Goal: Information Seeking & Learning: Learn about a topic

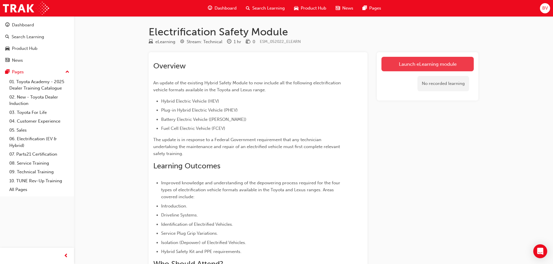
click at [424, 66] on link "Launch eLearning module" at bounding box center [427, 64] width 92 height 15
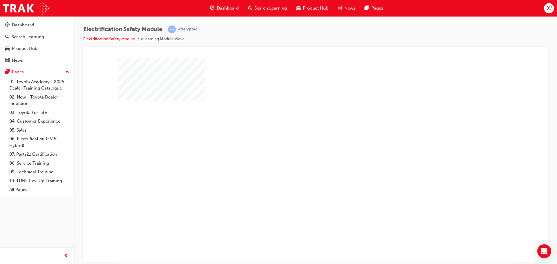
click at [299, 144] on div "play" at bounding box center [299, 144] width 0 height 0
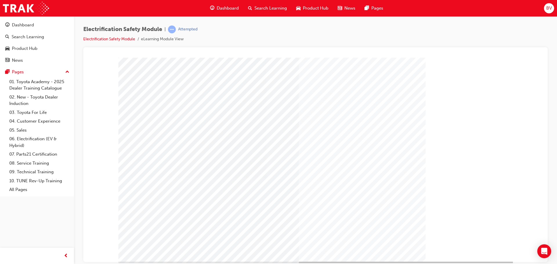
scroll to position [12, 0]
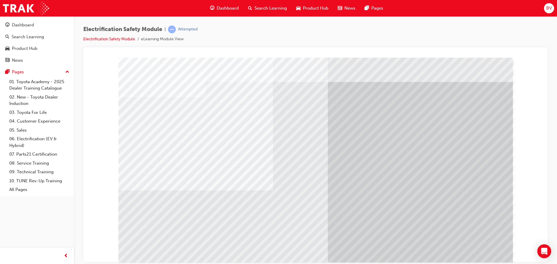
scroll to position [0, 0]
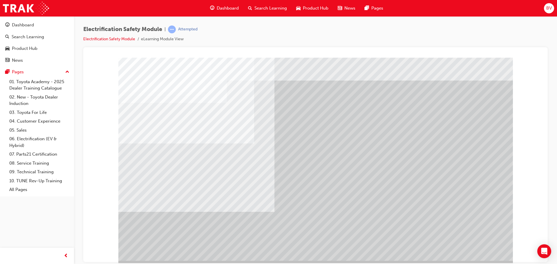
scroll to position [0, 0]
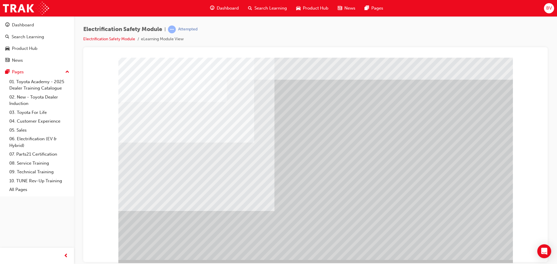
scroll to position [12, 0]
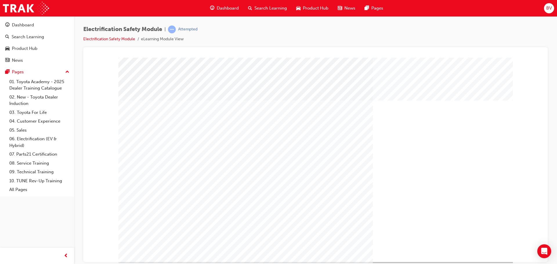
scroll to position [0, 0]
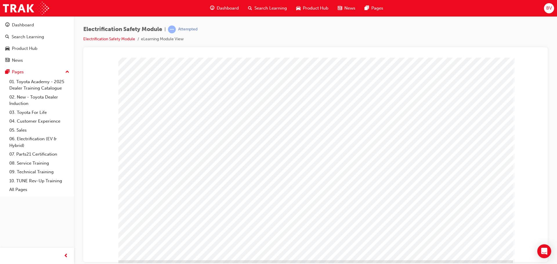
scroll to position [12, 0]
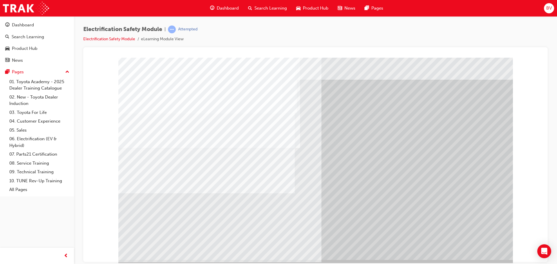
scroll to position [12, 0]
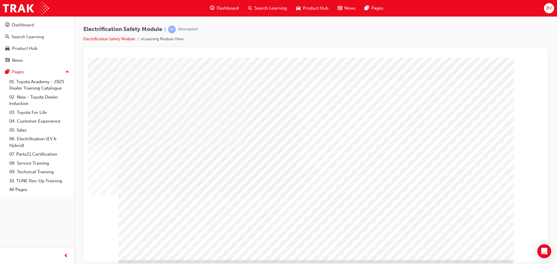
scroll to position [12, 0]
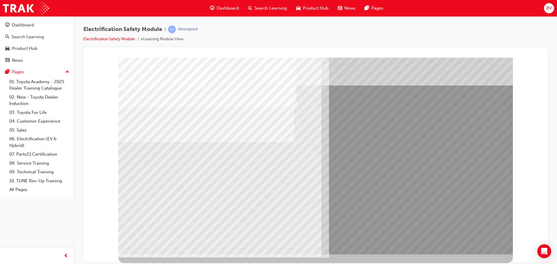
scroll to position [0, 0]
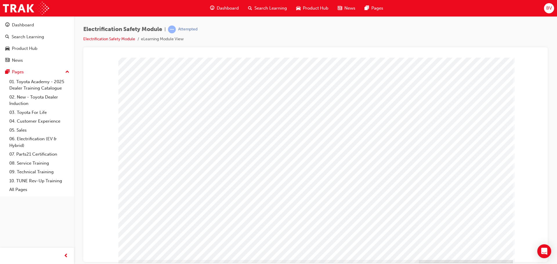
scroll to position [12, 0]
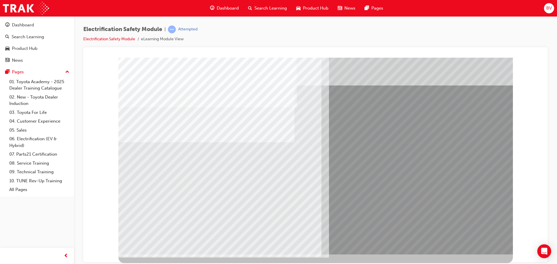
scroll to position [0, 0]
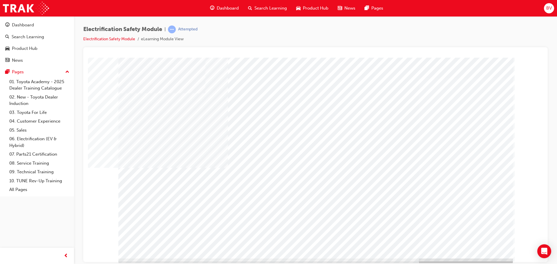
scroll to position [12, 0]
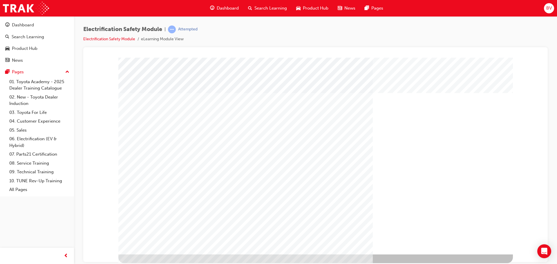
scroll to position [0, 0]
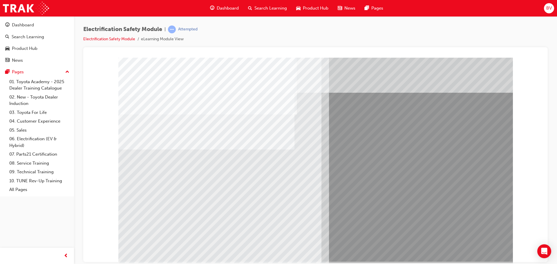
scroll to position [12, 0]
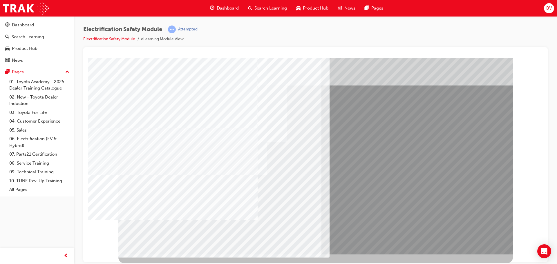
click at [108, 48] on div "multistate" at bounding box center [315, 48] width 451 height 0
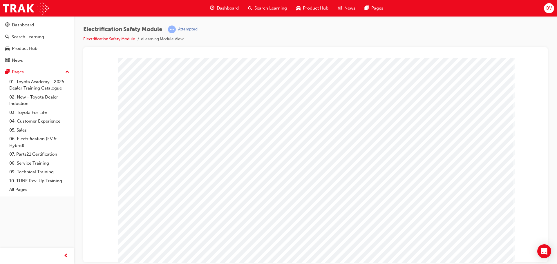
scroll to position [0, 0]
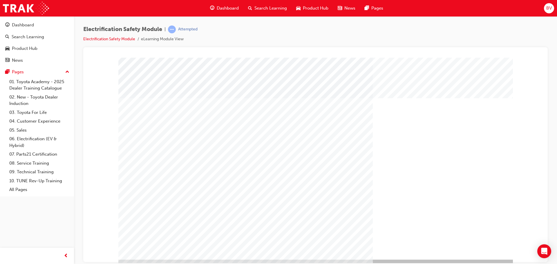
scroll to position [12, 0]
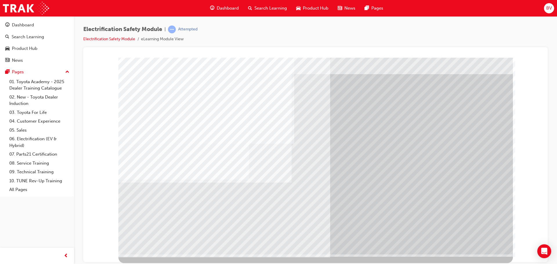
scroll to position [0, 0]
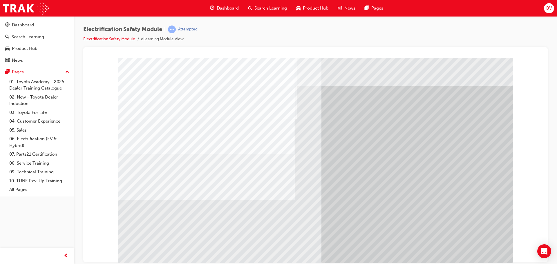
drag, startPoint x: 136, startPoint y: 115, endPoint x: 140, endPoint y: 115, distance: 4.4
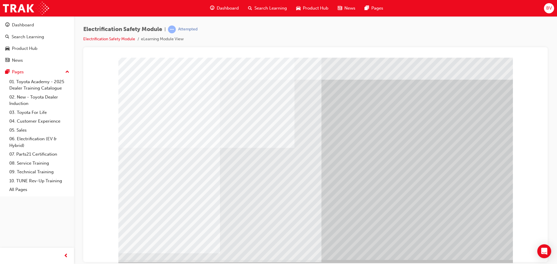
scroll to position [12, 0]
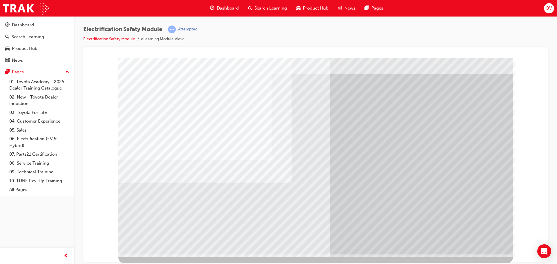
scroll to position [0, 0]
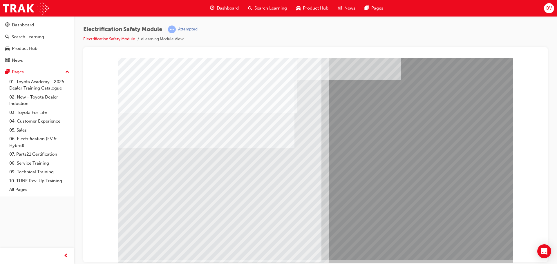
scroll to position [12, 0]
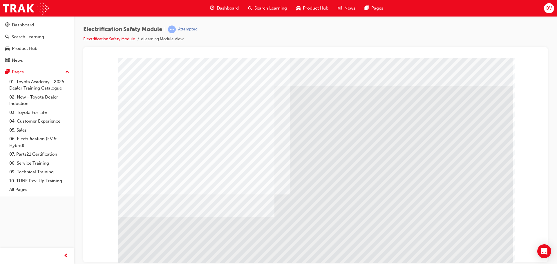
drag, startPoint x: 474, startPoint y: 254, endPoint x: 469, endPoint y: 263, distance: 10.3
click at [472, 60] on html "Loading..." at bounding box center [315, 58] width 455 height 2
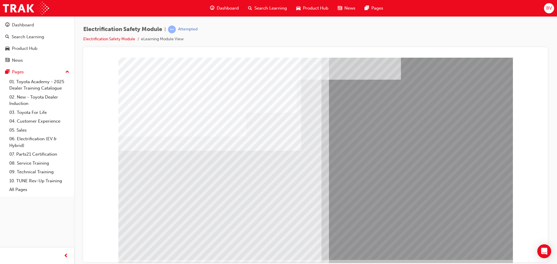
scroll to position [12, 0]
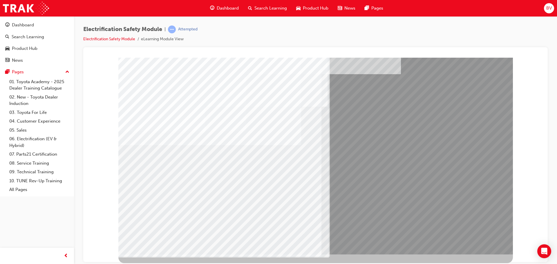
scroll to position [0, 0]
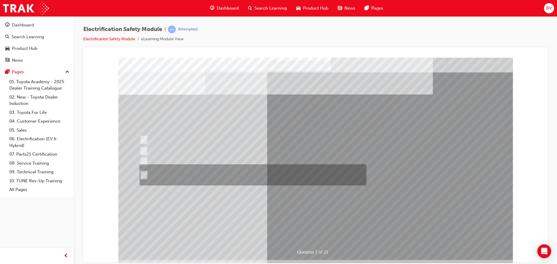
scroll to position [12, 0]
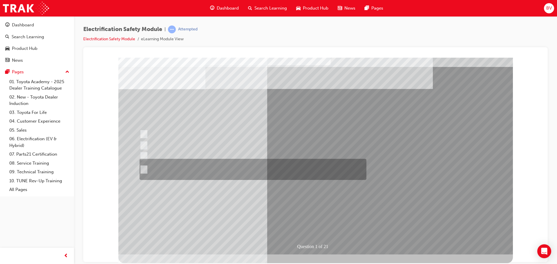
click at [219, 173] on div at bounding box center [251, 169] width 227 height 21
radio input "true"
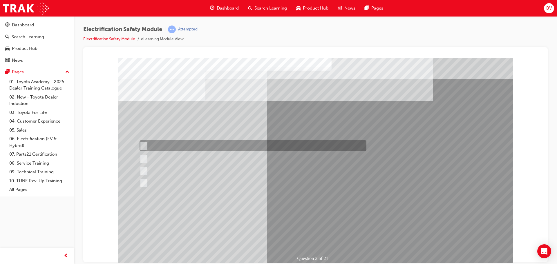
click at [285, 145] on div at bounding box center [251, 145] width 227 height 11
radio input "true"
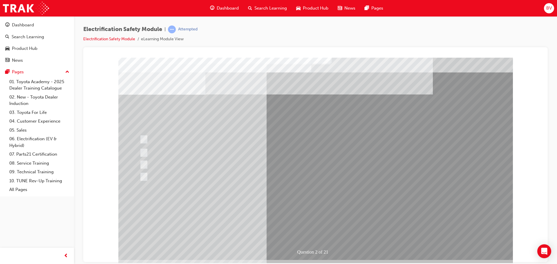
scroll to position [12, 0]
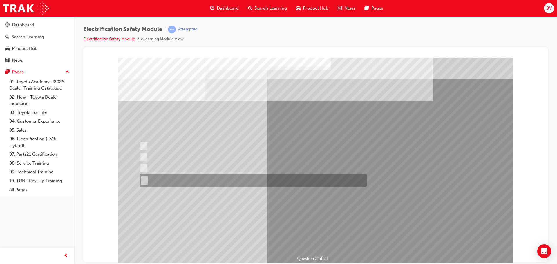
click at [277, 178] on div at bounding box center [251, 181] width 227 height 14
radio input "true"
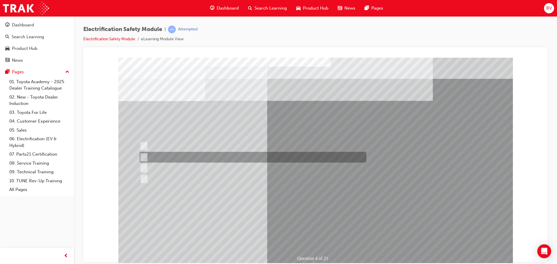
click at [202, 159] on div at bounding box center [251, 157] width 227 height 11
checkbox input "true"
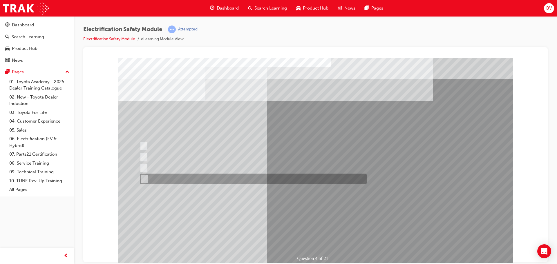
click at [197, 179] on div at bounding box center [251, 179] width 227 height 11
checkbox input "true"
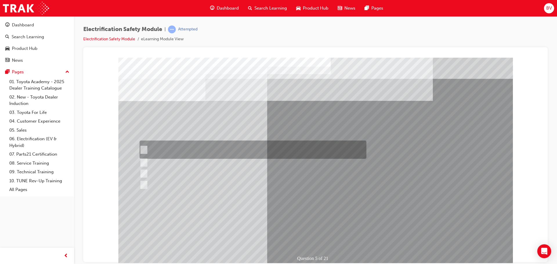
click at [196, 150] on div at bounding box center [251, 150] width 227 height 18
checkbox input "true"
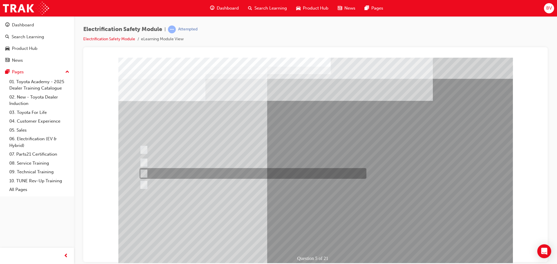
click at [197, 174] on div at bounding box center [251, 173] width 227 height 11
checkbox input "true"
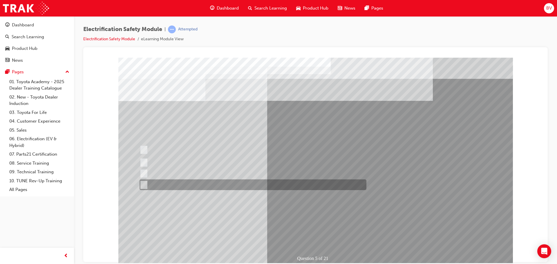
click at [197, 182] on div at bounding box center [251, 185] width 227 height 11
checkbox input "true"
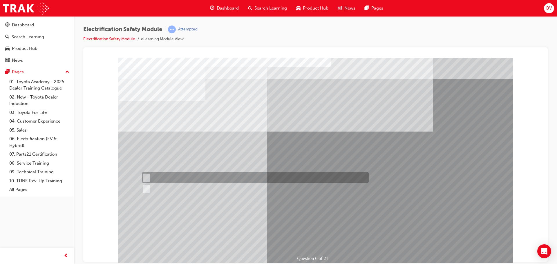
click at [162, 174] on div at bounding box center [253, 177] width 227 height 11
radio input "true"
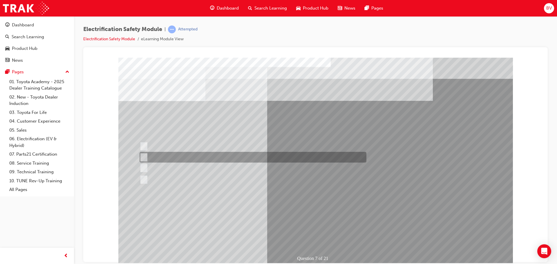
click at [225, 158] on div at bounding box center [251, 157] width 227 height 11
radio input "true"
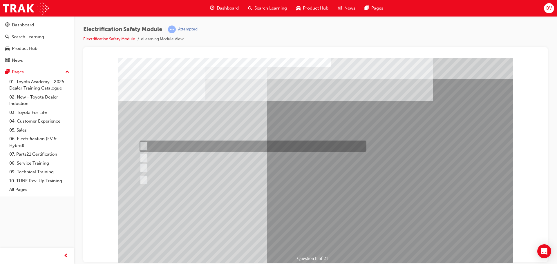
click at [217, 145] on div at bounding box center [251, 146] width 227 height 11
radio input "true"
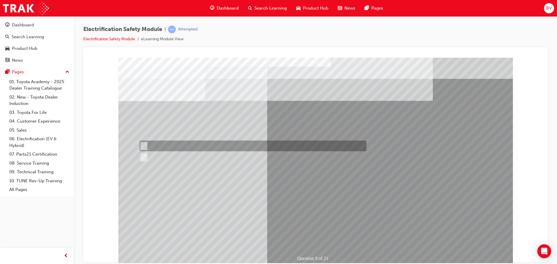
click at [154, 145] on div at bounding box center [251, 146] width 227 height 11
radio input "true"
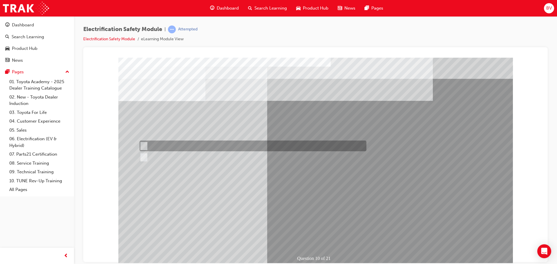
click at [158, 145] on div at bounding box center [251, 146] width 227 height 11
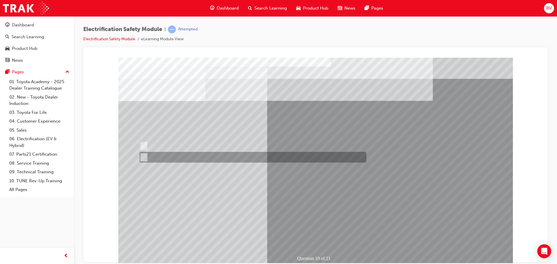
click at [158, 155] on div at bounding box center [251, 157] width 227 height 11
radio input "false"
radio input "true"
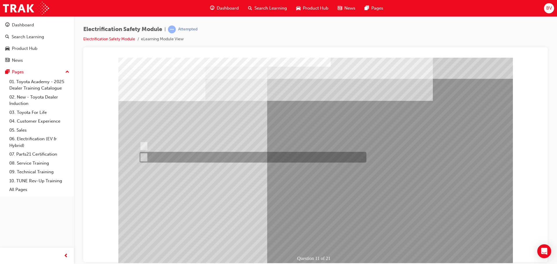
click at [162, 154] on div at bounding box center [251, 157] width 227 height 11
radio input "true"
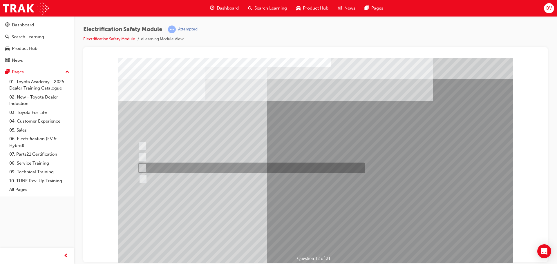
click at [184, 168] on div at bounding box center [250, 168] width 227 height 11
radio input "true"
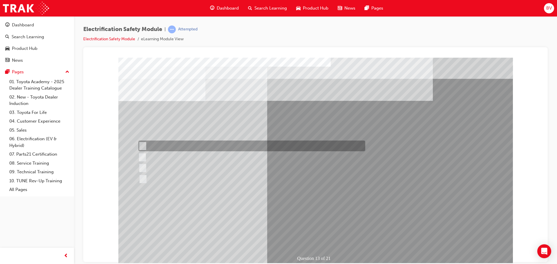
click at [185, 145] on div at bounding box center [250, 146] width 227 height 11
radio input "true"
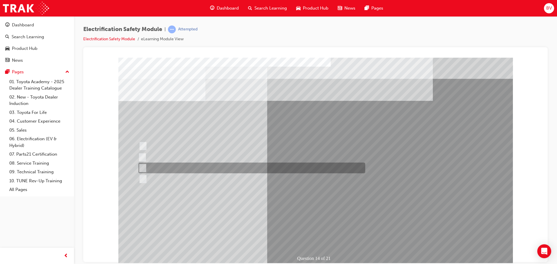
click at [185, 171] on div at bounding box center [250, 168] width 227 height 11
radio input "true"
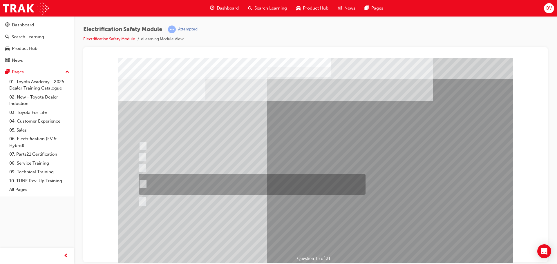
click at [195, 176] on div at bounding box center [250, 184] width 227 height 21
radio input "true"
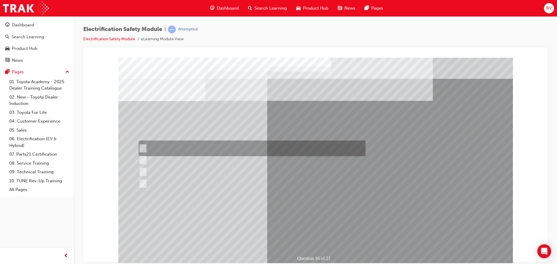
click at [236, 147] on div at bounding box center [250, 149] width 227 height 16
radio input "true"
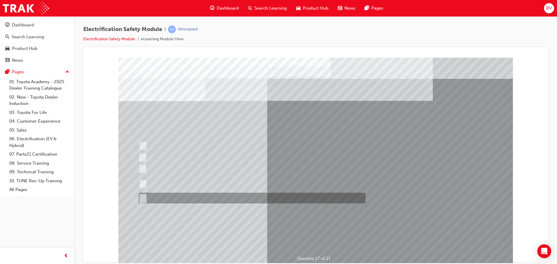
click at [190, 197] on div at bounding box center [250, 198] width 227 height 11
radio input "true"
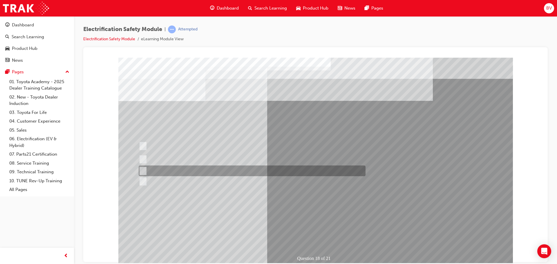
click at [201, 173] on div at bounding box center [250, 171] width 227 height 11
radio input "true"
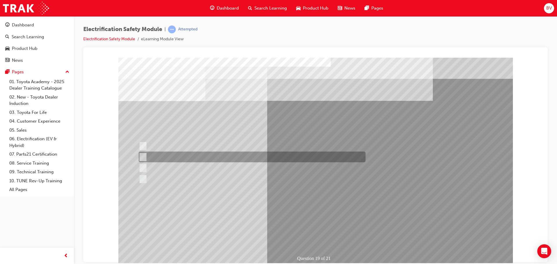
click at [284, 156] on div at bounding box center [250, 157] width 227 height 11
radio input "true"
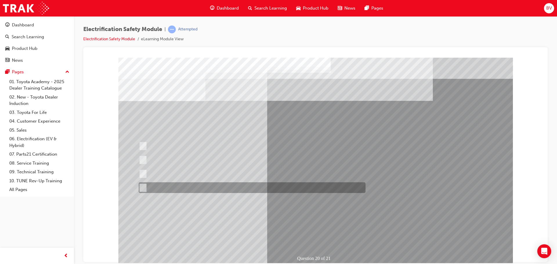
click at [204, 187] on div at bounding box center [250, 188] width 227 height 11
radio input "true"
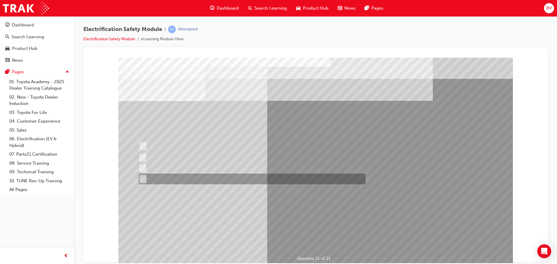
click at [275, 179] on div at bounding box center [250, 179] width 227 height 11
radio input "true"
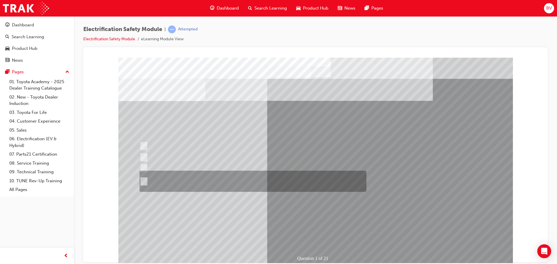
click at [174, 179] on div at bounding box center [251, 181] width 227 height 21
radio input "true"
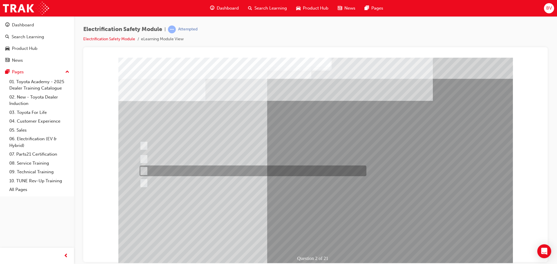
click at [239, 171] on div at bounding box center [251, 171] width 227 height 11
radio input "true"
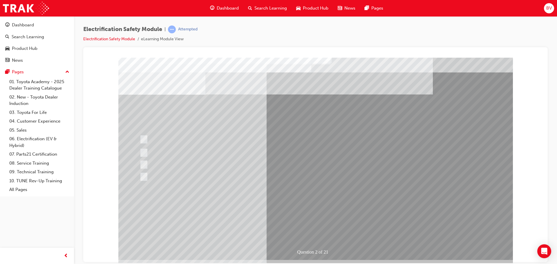
scroll to position [12, 0]
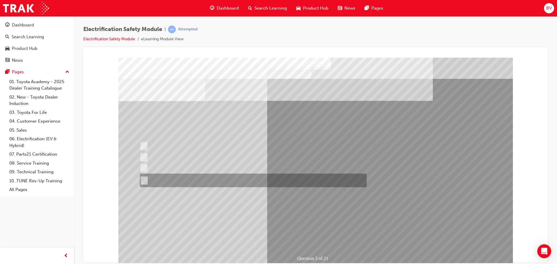
click at [195, 180] on div at bounding box center [251, 181] width 227 height 14
radio input "true"
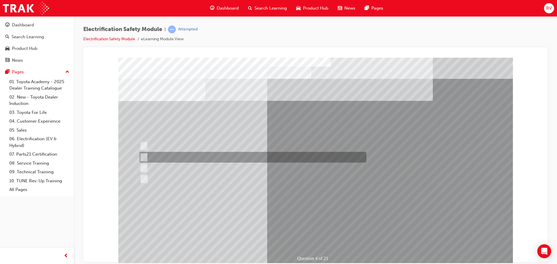
click at [184, 156] on div at bounding box center [251, 157] width 227 height 11
checkbox input "true"
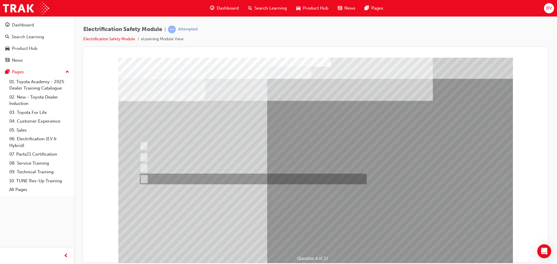
click at [194, 180] on div at bounding box center [251, 179] width 227 height 11
checkbox input "true"
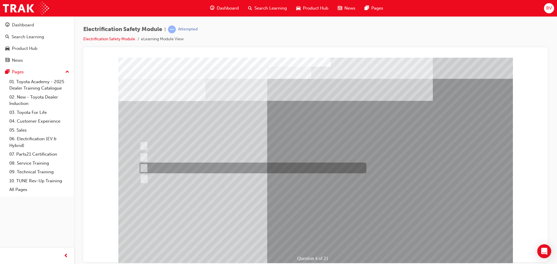
click at [186, 168] on div at bounding box center [251, 168] width 227 height 11
checkbox input "true"
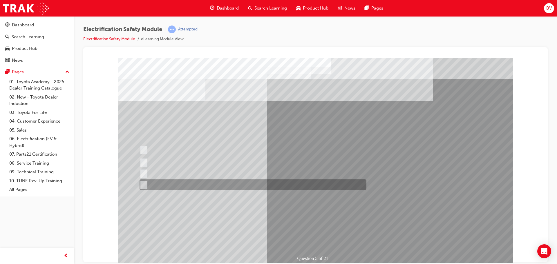
click at [242, 184] on div at bounding box center [251, 185] width 227 height 11
checkbox input "true"
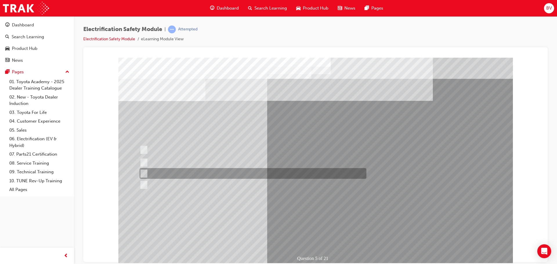
click at [246, 175] on div at bounding box center [251, 173] width 227 height 11
checkbox input "true"
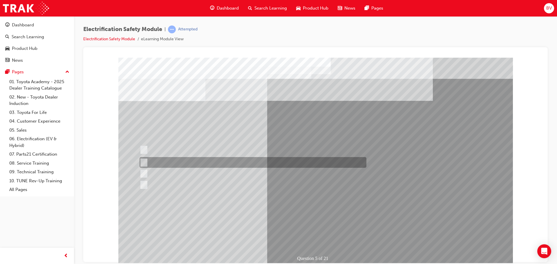
click at [254, 165] on div at bounding box center [251, 162] width 227 height 11
checkbox input "true"
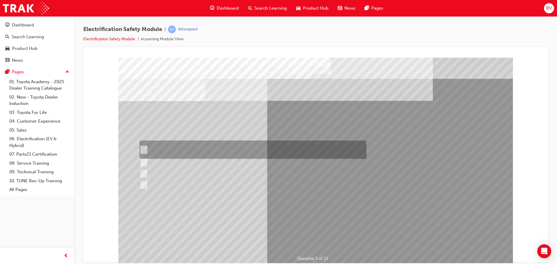
click at [259, 151] on div at bounding box center [251, 150] width 227 height 18
checkbox input "true"
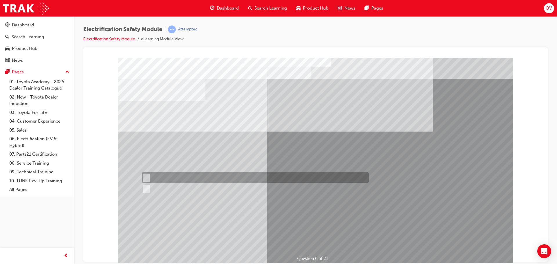
click at [165, 172] on div at bounding box center [253, 177] width 227 height 11
radio input "true"
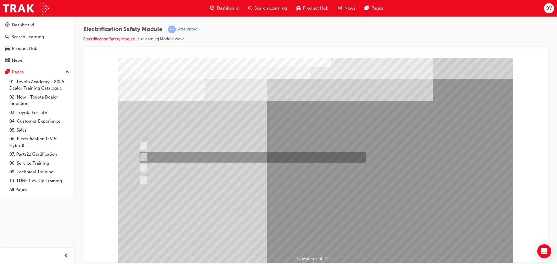
click at [188, 159] on div at bounding box center [251, 157] width 227 height 11
radio input "true"
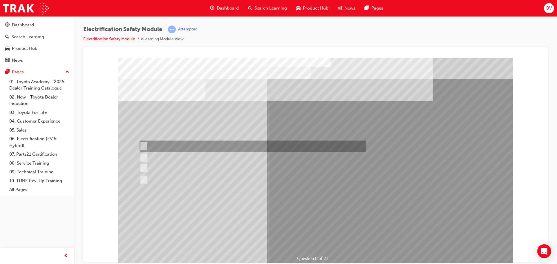
click at [186, 146] on div at bounding box center [251, 146] width 227 height 11
radio input "true"
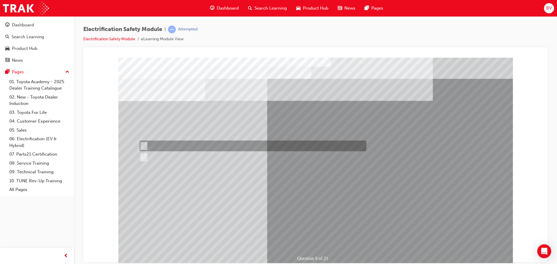
click at [158, 144] on div at bounding box center [251, 146] width 227 height 11
radio input "true"
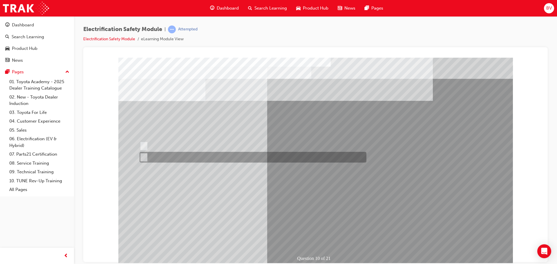
click at [158, 155] on div at bounding box center [251, 157] width 227 height 11
radio input "true"
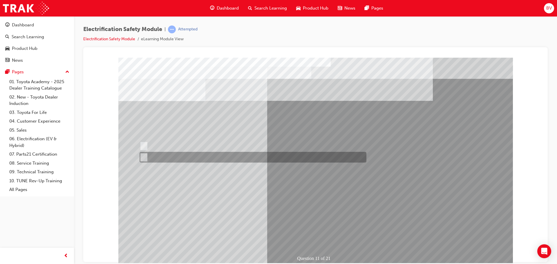
click at [148, 157] on div at bounding box center [251, 157] width 227 height 11
radio input "true"
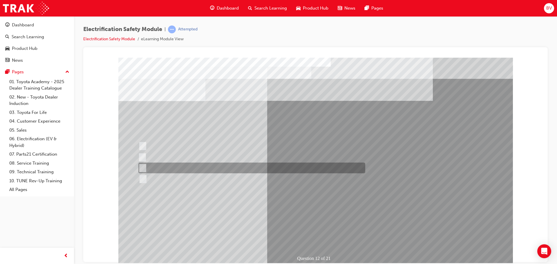
click at [201, 167] on div at bounding box center [250, 168] width 227 height 11
radio input "true"
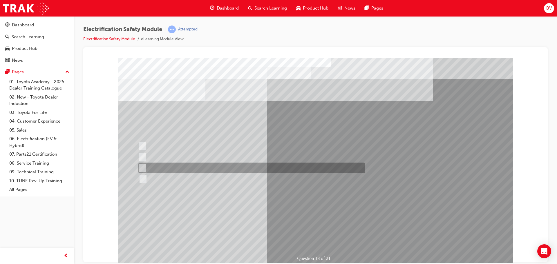
click at [239, 170] on div at bounding box center [250, 168] width 227 height 11
radio input "true"
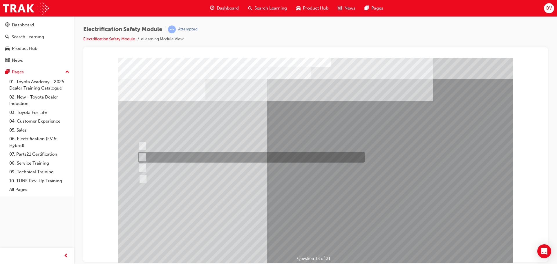
click at [241, 161] on div at bounding box center [250, 157] width 227 height 11
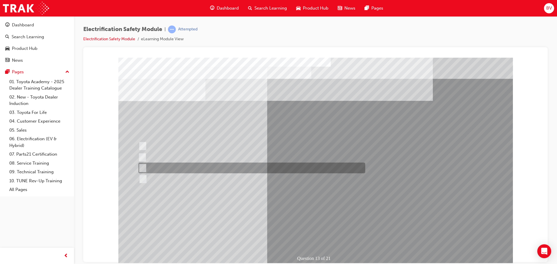
click at [239, 169] on div at bounding box center [250, 168] width 227 height 11
radio input "false"
radio input "true"
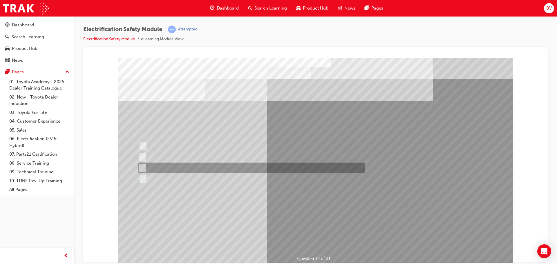
click at [221, 167] on div at bounding box center [250, 168] width 227 height 11
radio input "true"
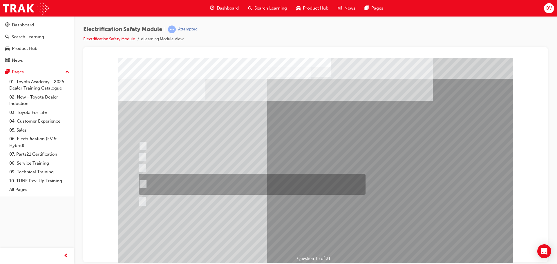
click at [284, 183] on div at bounding box center [250, 184] width 227 height 21
radio input "true"
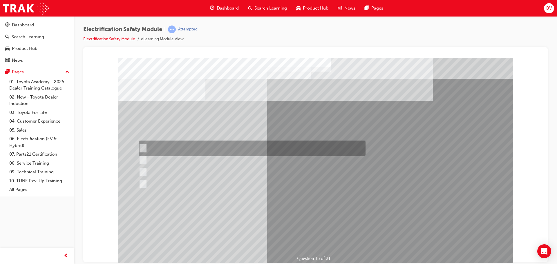
click at [263, 147] on div at bounding box center [250, 149] width 227 height 16
radio input "true"
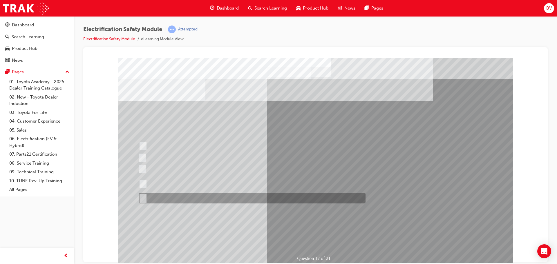
click at [218, 199] on div at bounding box center [250, 198] width 227 height 11
radio input "true"
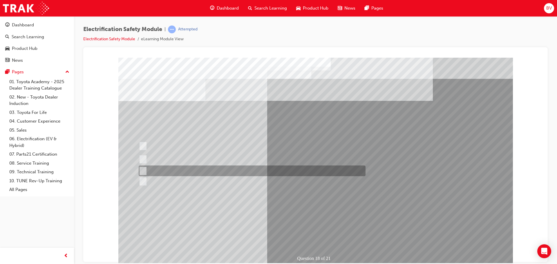
click at [183, 173] on div at bounding box center [250, 171] width 227 height 11
radio input "true"
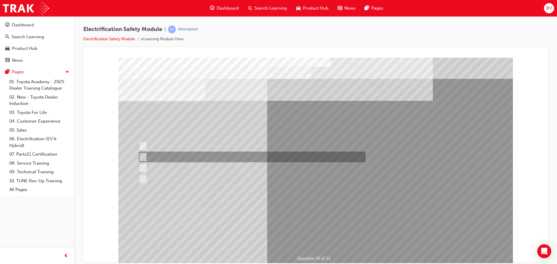
click at [217, 159] on div at bounding box center [250, 157] width 227 height 11
radio input "true"
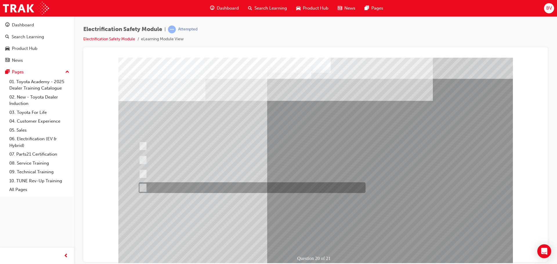
click at [170, 192] on div at bounding box center [250, 188] width 227 height 11
radio input "true"
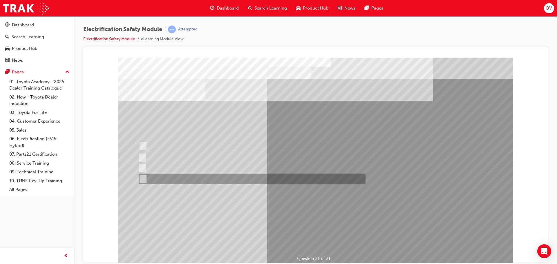
click at [186, 177] on div at bounding box center [250, 179] width 227 height 11
radio input "true"
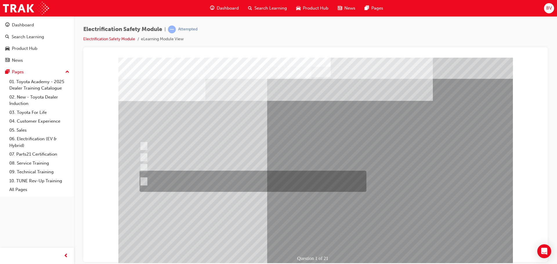
click at [267, 183] on div at bounding box center [251, 181] width 227 height 21
radio input "true"
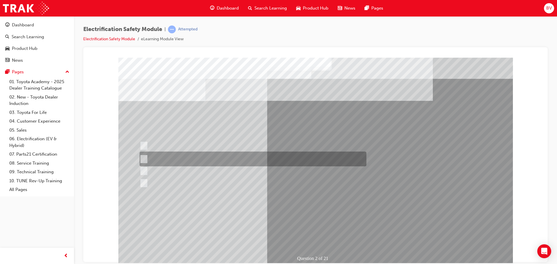
click at [224, 161] on div at bounding box center [251, 159] width 227 height 15
radio input "true"
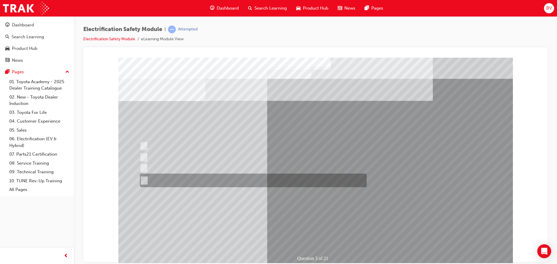
click at [194, 181] on div at bounding box center [251, 181] width 227 height 14
radio input "true"
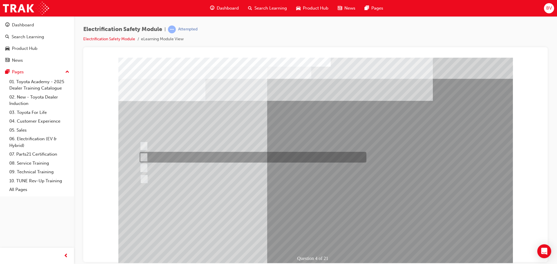
click at [221, 159] on div at bounding box center [251, 157] width 227 height 11
checkbox input "true"
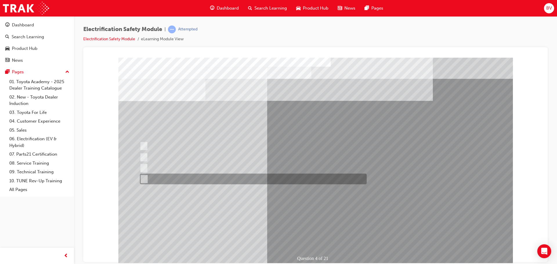
click at [202, 181] on div at bounding box center [251, 179] width 227 height 11
checkbox input "true"
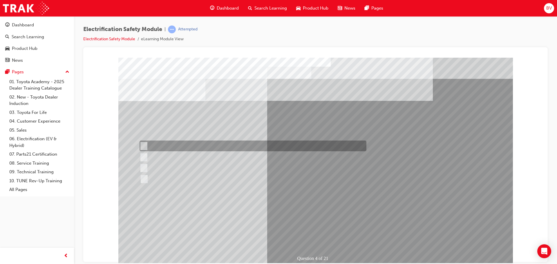
click at [207, 148] on div at bounding box center [251, 146] width 227 height 11
checkbox input "true"
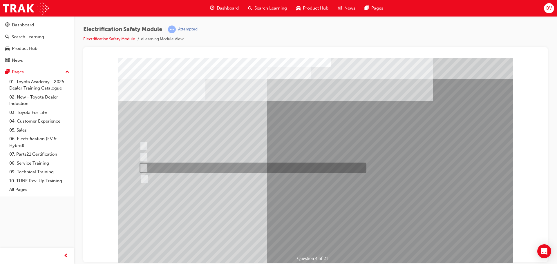
click at [202, 167] on div at bounding box center [251, 168] width 227 height 11
checkbox input "true"
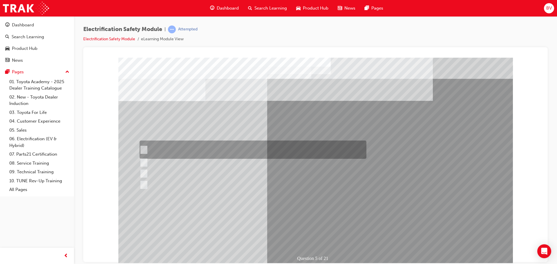
click at [214, 145] on div at bounding box center [251, 150] width 227 height 18
checkbox input "true"
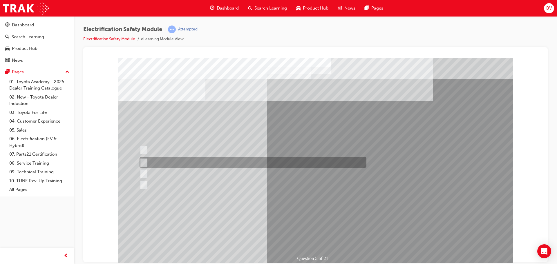
click at [212, 158] on div at bounding box center [251, 162] width 227 height 11
checkbox input "true"
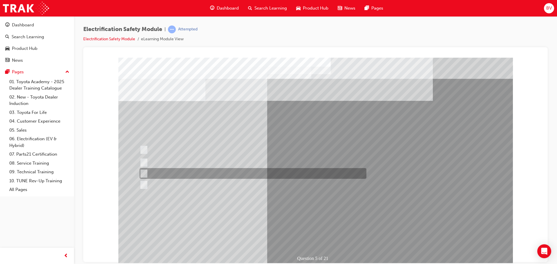
click at [210, 172] on div at bounding box center [251, 173] width 227 height 11
checkbox input "true"
click at [208, 182] on div at bounding box center [251, 185] width 227 height 11
checkbox input "true"
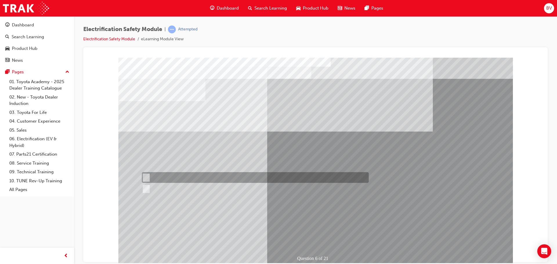
click at [152, 176] on div at bounding box center [253, 177] width 227 height 11
radio input "true"
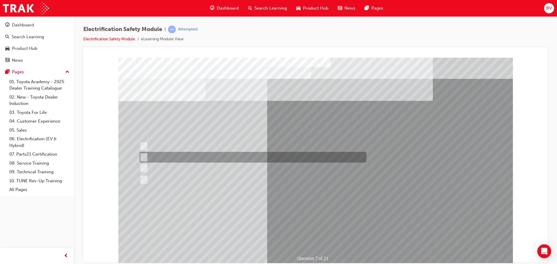
click at [245, 162] on div at bounding box center [251, 157] width 227 height 11
radio input "true"
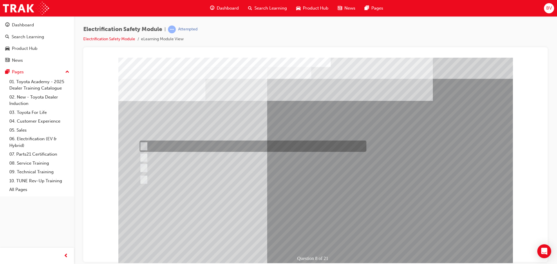
click at [239, 143] on div at bounding box center [251, 146] width 227 height 11
radio input "true"
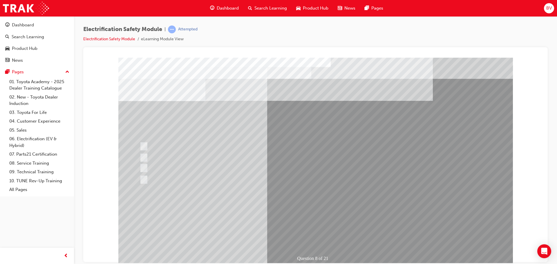
drag, startPoint x: 324, startPoint y: 214, endPoint x: 324, endPoint y: 208, distance: 5.5
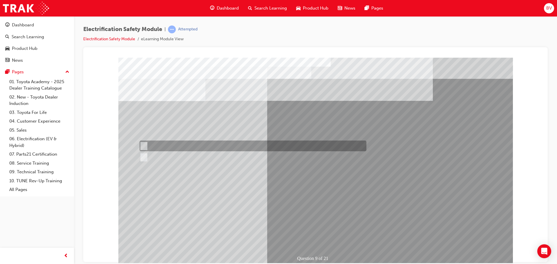
click at [166, 144] on div at bounding box center [251, 146] width 227 height 11
radio input "true"
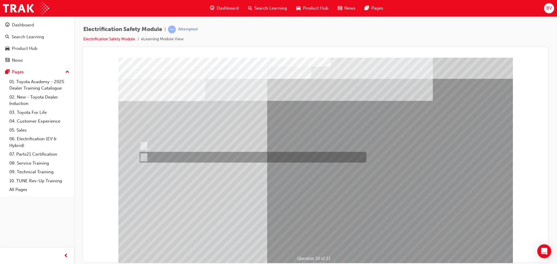
click at [159, 158] on div at bounding box center [251, 157] width 227 height 11
radio input "true"
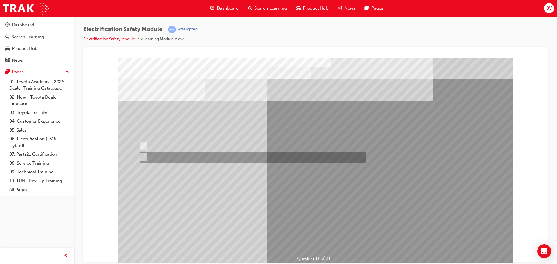
click at [167, 155] on div at bounding box center [251, 157] width 227 height 11
radio input "true"
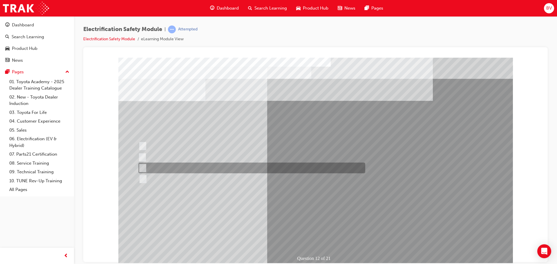
click at [179, 167] on div at bounding box center [250, 168] width 227 height 11
radio input "true"
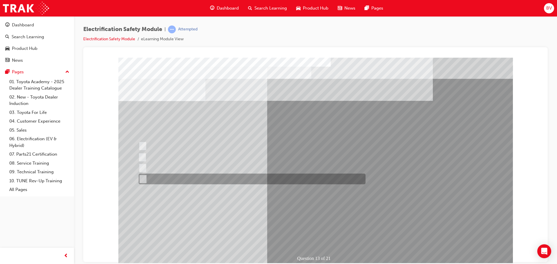
click at [259, 180] on div at bounding box center [250, 179] width 227 height 11
radio input "true"
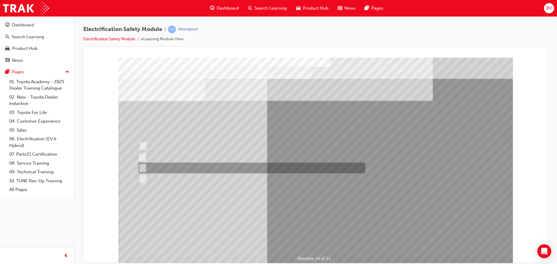
click at [174, 168] on div at bounding box center [250, 168] width 227 height 11
radio input "true"
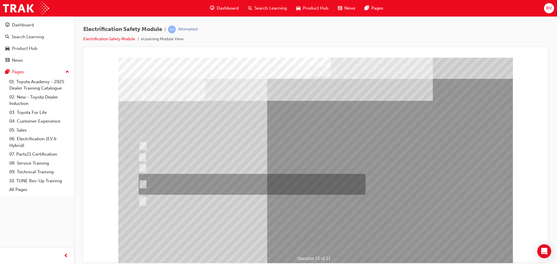
click at [194, 185] on div at bounding box center [250, 184] width 227 height 21
radio input "true"
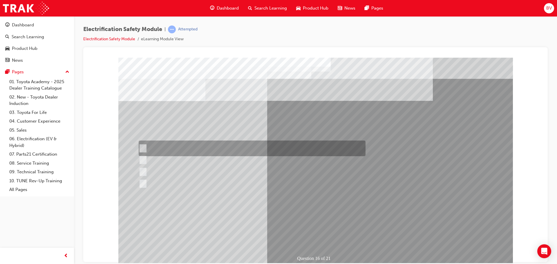
click at [209, 147] on div at bounding box center [250, 149] width 227 height 16
radio input "true"
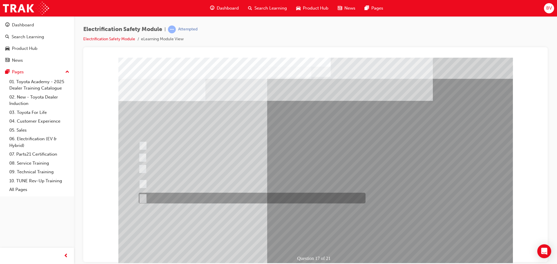
click at [192, 197] on div at bounding box center [250, 198] width 227 height 11
radio input "true"
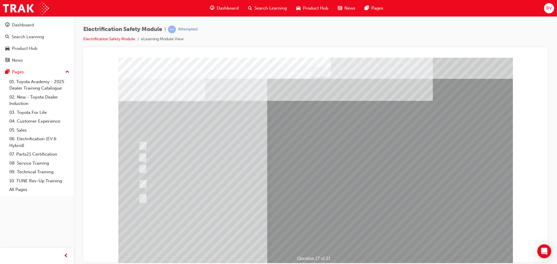
drag, startPoint x: 320, startPoint y: 208, endPoint x: 320, endPoint y: 214, distance: 6.7
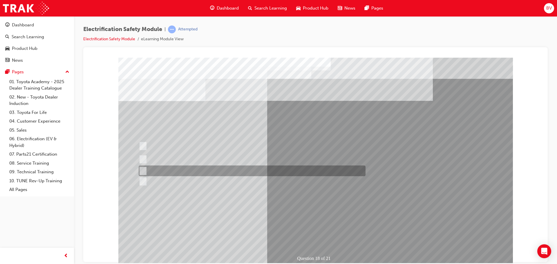
click at [203, 171] on div at bounding box center [250, 171] width 227 height 11
radio input "true"
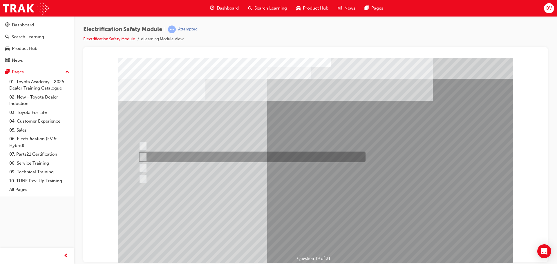
click at [192, 155] on div at bounding box center [250, 157] width 227 height 11
radio input "true"
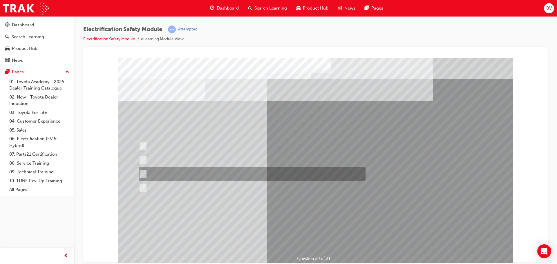
click at [174, 173] on div at bounding box center [250, 174] width 227 height 14
radio input "true"
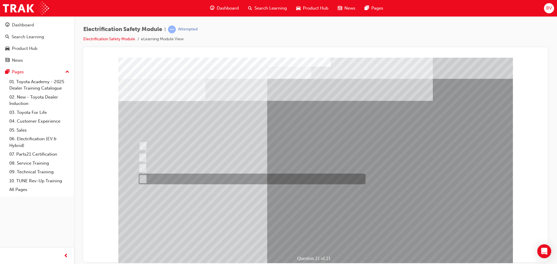
click at [207, 180] on div at bounding box center [250, 179] width 227 height 11
radio input "true"
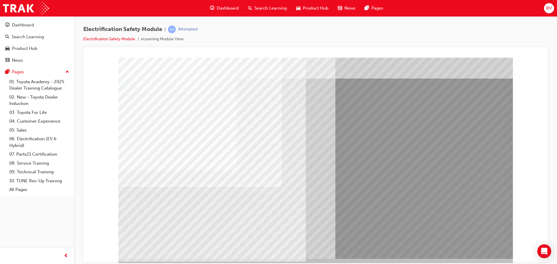
scroll to position [12, 0]
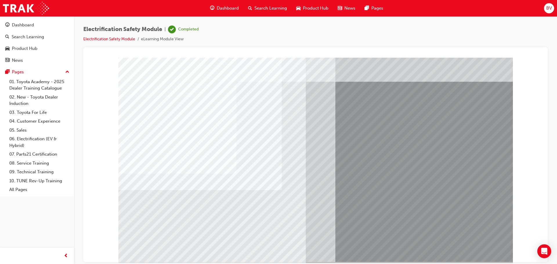
scroll to position [0, 0]
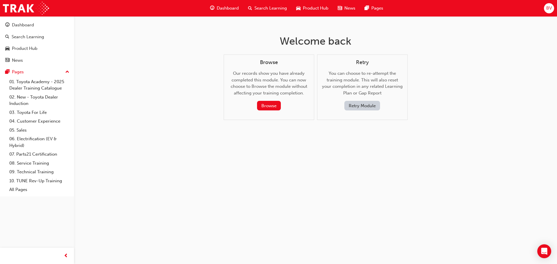
click at [224, 7] on span "Dashboard" at bounding box center [228, 8] width 22 height 7
click at [366, 105] on button "Retry Module" at bounding box center [363, 106] width 36 height 10
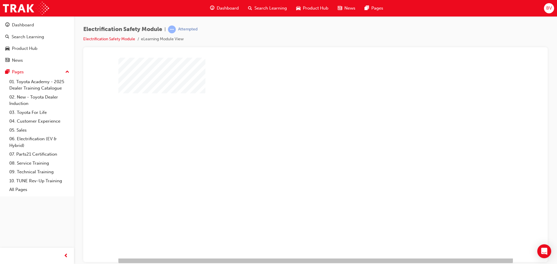
scroll to position [12, 0]
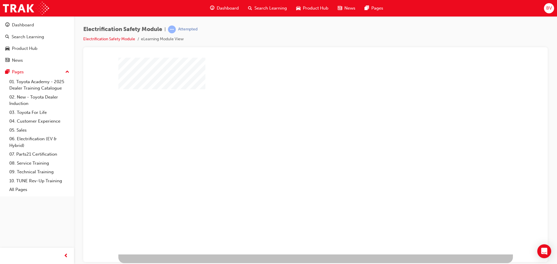
click at [299, 132] on div "play" at bounding box center [299, 132] width 0 height 0
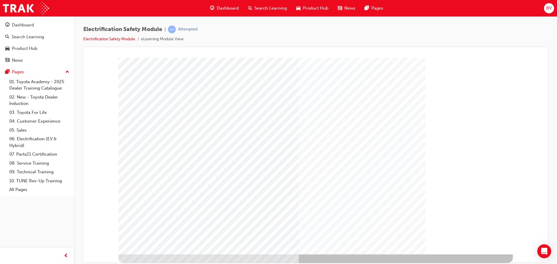
scroll to position [0, 0]
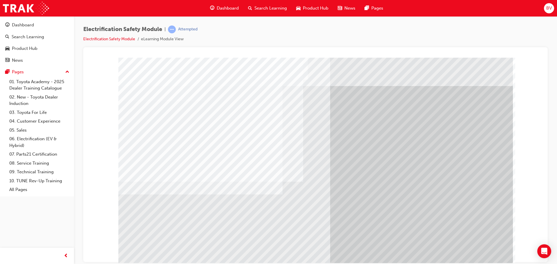
drag, startPoint x: 390, startPoint y: 163, endPoint x: 386, endPoint y: 163, distance: 3.5
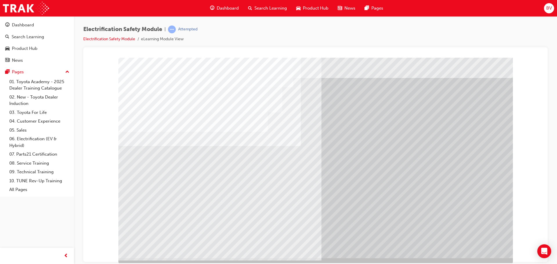
scroll to position [12, 0]
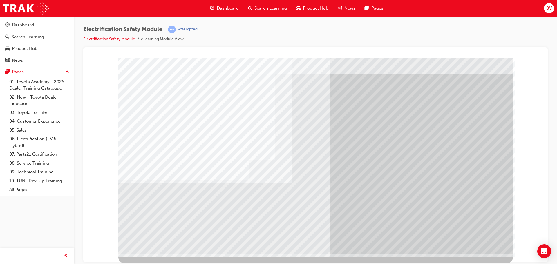
scroll to position [0, 0]
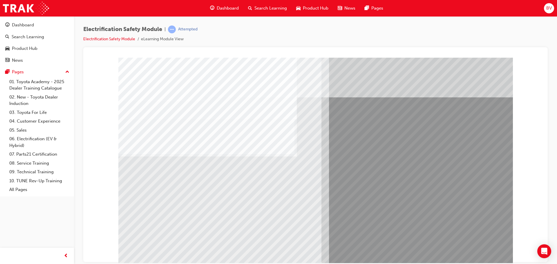
drag, startPoint x: 200, startPoint y: 212, endPoint x: 172, endPoint y: 212, distance: 27.9
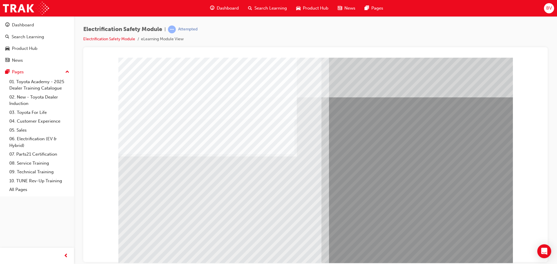
drag, startPoint x: 249, startPoint y: 207, endPoint x: 269, endPoint y: 211, distance: 19.6
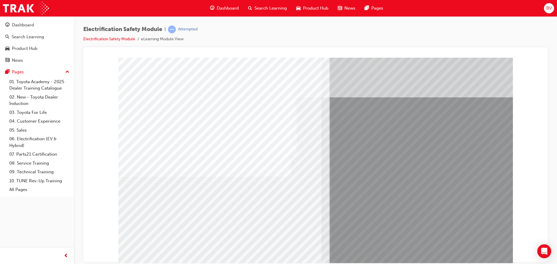
drag, startPoint x: 166, startPoint y: 213, endPoint x: 264, endPoint y: 217, distance: 98.2
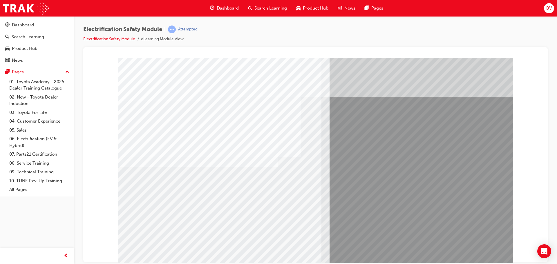
drag, startPoint x: 158, startPoint y: 213, endPoint x: 170, endPoint y: 212, distance: 11.9
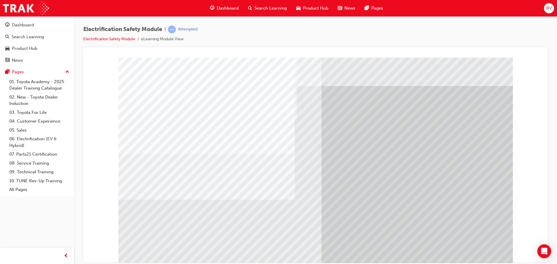
drag, startPoint x: 268, startPoint y: 223, endPoint x: 253, endPoint y: 223, distance: 15.1
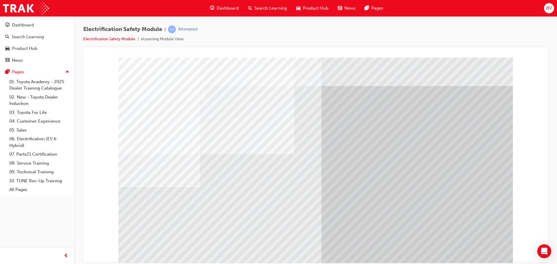
drag, startPoint x: 186, startPoint y: 207, endPoint x: 177, endPoint y: 208, distance: 9.0
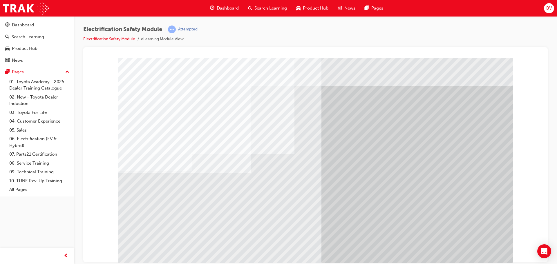
drag, startPoint x: 241, startPoint y: 204, endPoint x: 233, endPoint y: 203, distance: 7.9
click at [215, 206] on div "multistate" at bounding box center [315, 161] width 395 height 209
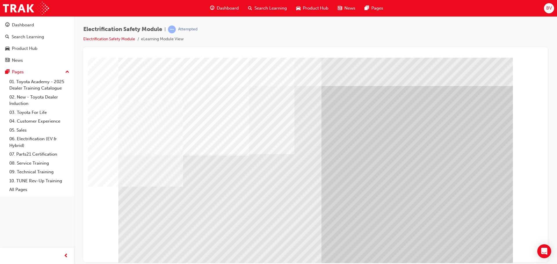
drag, startPoint x: 174, startPoint y: 204, endPoint x: 170, endPoint y: 205, distance: 4.2
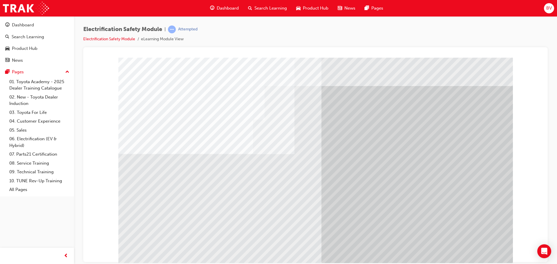
drag, startPoint x: 234, startPoint y: 208, endPoint x: 195, endPoint y: 212, distance: 39.2
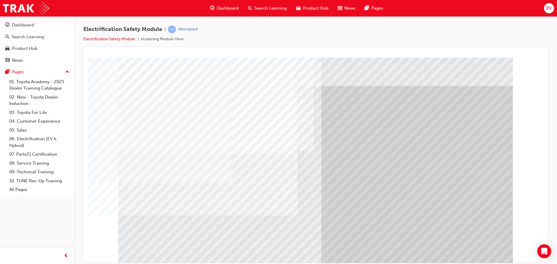
drag, startPoint x: 164, startPoint y: 215, endPoint x: 177, endPoint y: 215, distance: 12.8
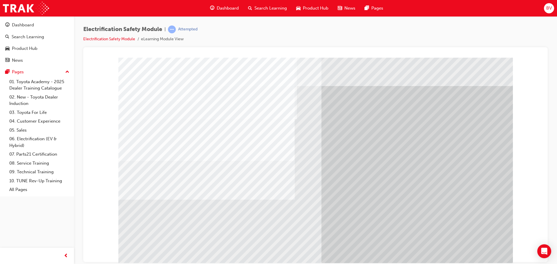
drag, startPoint x: 266, startPoint y: 210, endPoint x: 257, endPoint y: 211, distance: 9.1
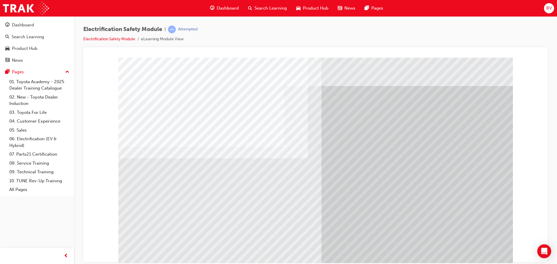
drag, startPoint x: 195, startPoint y: 210, endPoint x: 169, endPoint y: 208, distance: 25.6
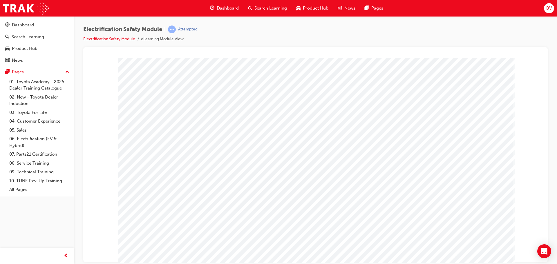
drag, startPoint x: 345, startPoint y: 227, endPoint x: 329, endPoint y: 225, distance: 16.3
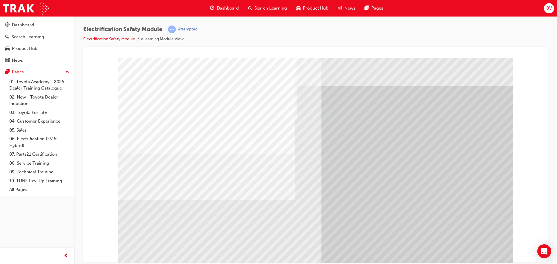
drag, startPoint x: 480, startPoint y: 251, endPoint x: 412, endPoint y: 214, distance: 77.4
drag, startPoint x: 173, startPoint y: 159, endPoint x: 191, endPoint y: 188, distance: 33.7
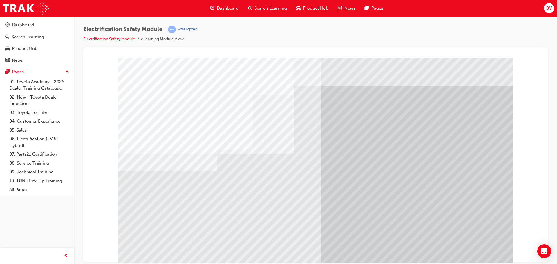
drag, startPoint x: 202, startPoint y: 194, endPoint x: 175, endPoint y: 209, distance: 30.9
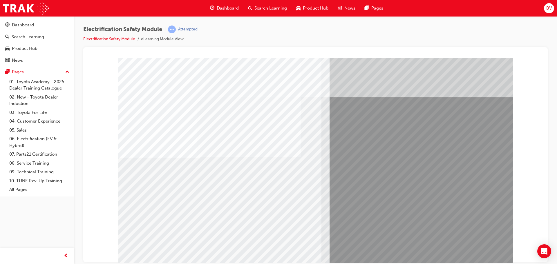
click at [243, 208] on div "multistate" at bounding box center [315, 161] width 395 height 209
drag, startPoint x: 207, startPoint y: 208, endPoint x: 182, endPoint y: 205, distance: 25.2
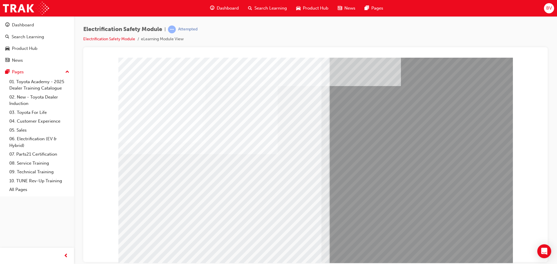
drag, startPoint x: 222, startPoint y: 210, endPoint x: 194, endPoint y: 209, distance: 27.9
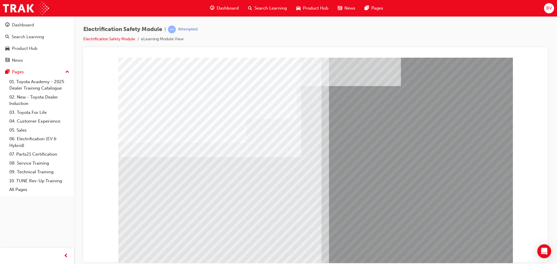
drag, startPoint x: 252, startPoint y: 232, endPoint x: 245, endPoint y: 234, distance: 7.2
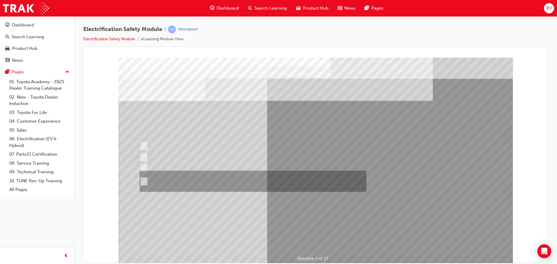
click at [197, 183] on div at bounding box center [251, 181] width 227 height 21
radio input "true"
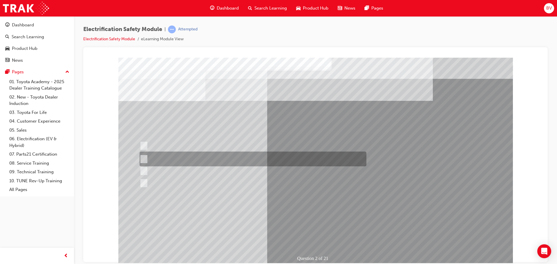
click at [225, 155] on div at bounding box center [251, 159] width 227 height 15
radio input "true"
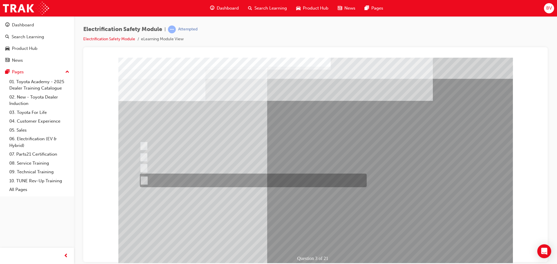
click at [215, 181] on div at bounding box center [251, 181] width 227 height 14
radio input "true"
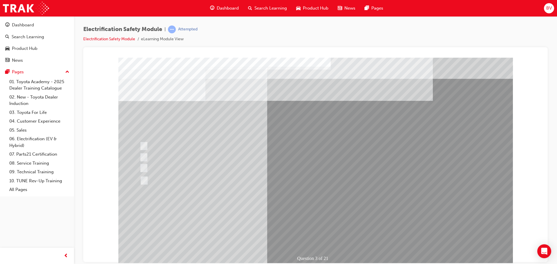
drag, startPoint x: 317, startPoint y: 235, endPoint x: 299, endPoint y: 224, distance: 21.7
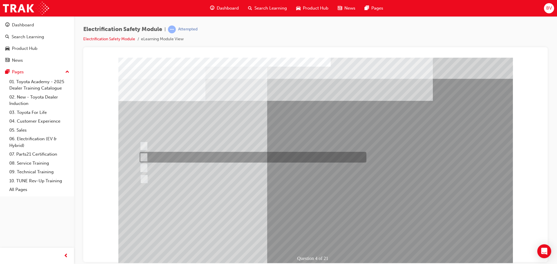
click at [175, 158] on div at bounding box center [251, 157] width 227 height 11
checkbox input "true"
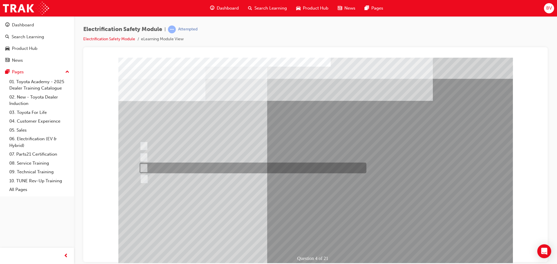
click at [198, 165] on div at bounding box center [251, 168] width 227 height 11
checkbox input "true"
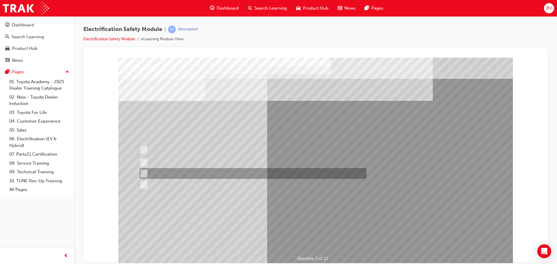
click at [256, 172] on div at bounding box center [251, 173] width 227 height 11
checkbox input "true"
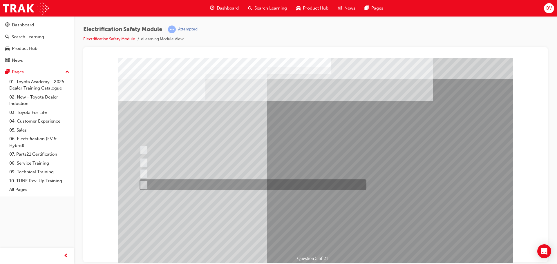
click at [242, 186] on div at bounding box center [251, 185] width 227 height 11
checkbox input "true"
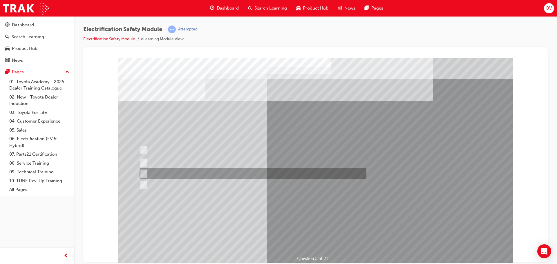
click at [250, 174] on div at bounding box center [251, 173] width 227 height 11
checkbox input "false"
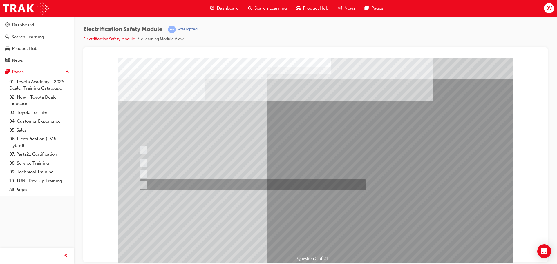
click at [246, 183] on div at bounding box center [251, 185] width 227 height 11
checkbox input "false"
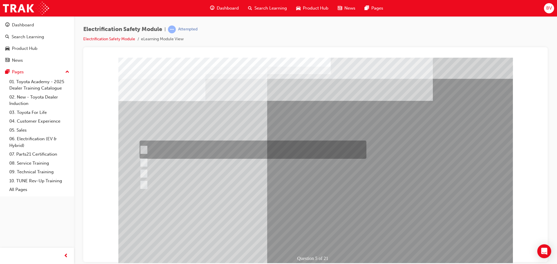
click at [223, 147] on div at bounding box center [251, 150] width 227 height 18
click at [204, 143] on div at bounding box center [251, 150] width 227 height 18
checkbox input "false"
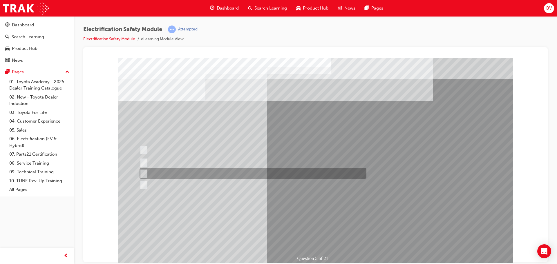
click at [243, 176] on div at bounding box center [251, 173] width 227 height 11
checkbox input "true"
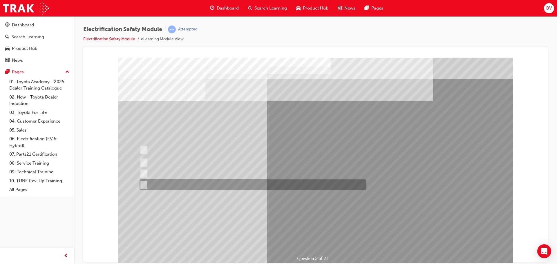
click at [235, 184] on div at bounding box center [251, 185] width 227 height 11
checkbox input "true"
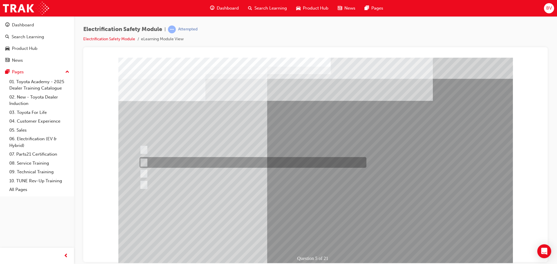
click at [259, 159] on div at bounding box center [251, 162] width 227 height 11
checkbox input "true"
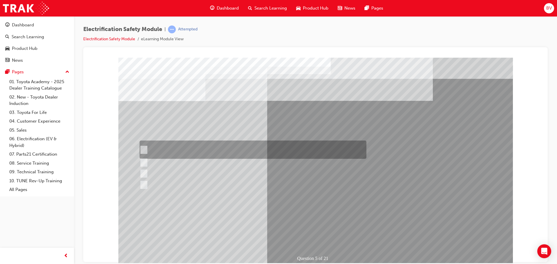
click at [271, 144] on div at bounding box center [251, 150] width 227 height 18
checkbox input "true"
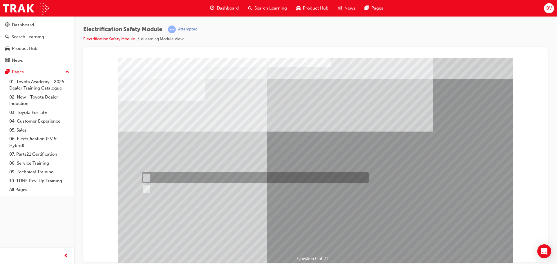
click at [160, 175] on div at bounding box center [253, 177] width 227 height 11
radio input "true"
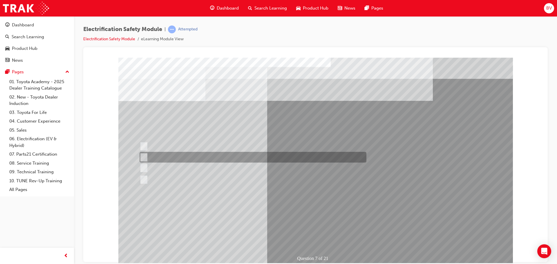
click at [175, 159] on div at bounding box center [251, 157] width 227 height 11
radio input "true"
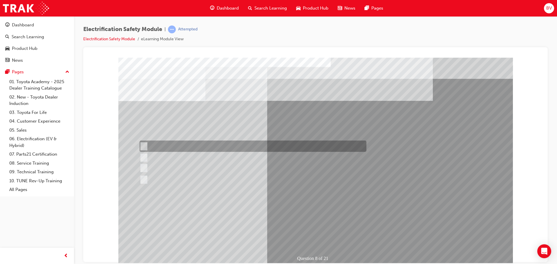
click at [188, 148] on div at bounding box center [251, 146] width 227 height 11
radio input "true"
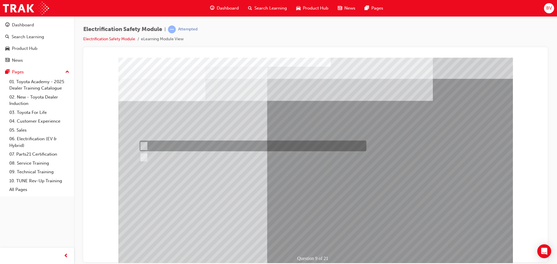
click at [188, 147] on div at bounding box center [251, 146] width 227 height 11
radio input "true"
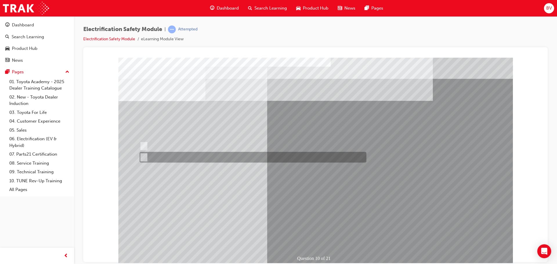
click at [163, 155] on div at bounding box center [251, 157] width 227 height 11
radio input "true"
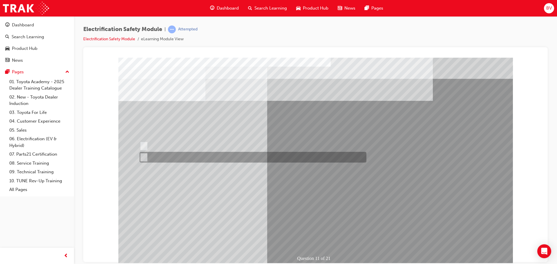
click at [149, 157] on div at bounding box center [251, 157] width 227 height 11
radio input "true"
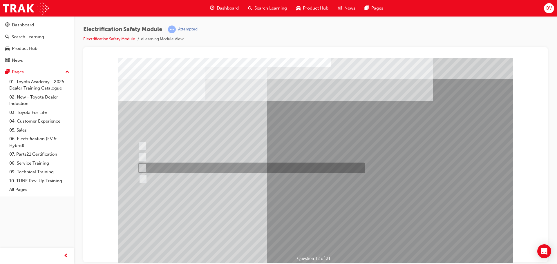
click at [190, 168] on div at bounding box center [250, 168] width 227 height 11
radio input "true"
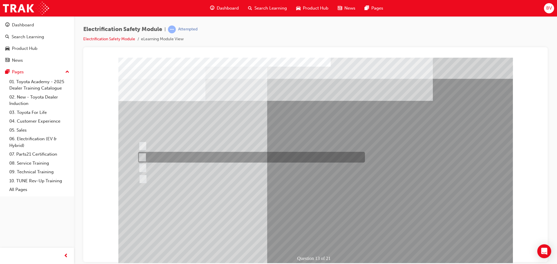
click at [213, 158] on div at bounding box center [250, 157] width 227 height 11
radio input "true"
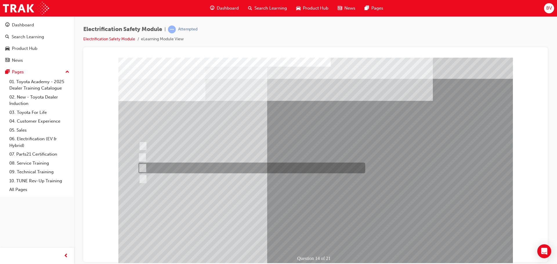
drag, startPoint x: 159, startPoint y: 169, endPoint x: 215, endPoint y: 175, distance: 56.6
click at [159, 169] on div at bounding box center [250, 168] width 227 height 11
radio input "true"
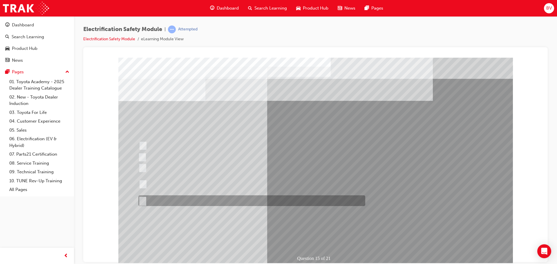
click at [249, 188] on div at bounding box center [250, 184] width 227 height 21
radio input "true"
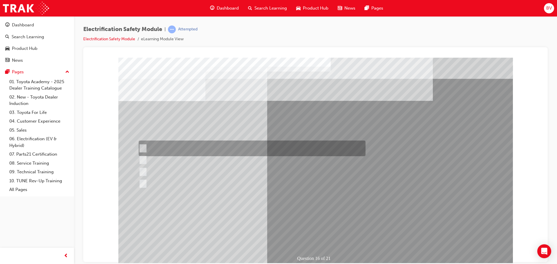
click at [197, 151] on div at bounding box center [250, 149] width 227 height 16
radio input "true"
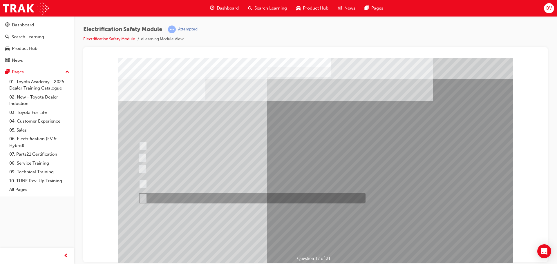
click at [169, 198] on div at bounding box center [250, 198] width 227 height 11
radio input "true"
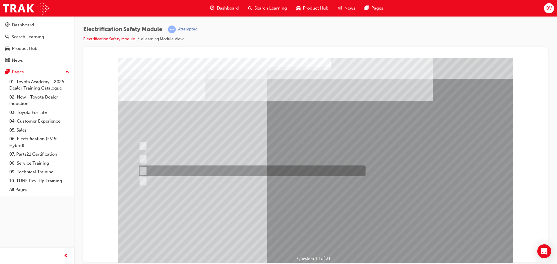
click at [197, 170] on div at bounding box center [250, 171] width 227 height 11
radio input "true"
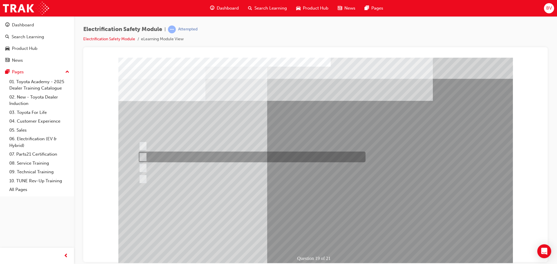
click at [246, 157] on div at bounding box center [250, 157] width 227 height 11
radio input "true"
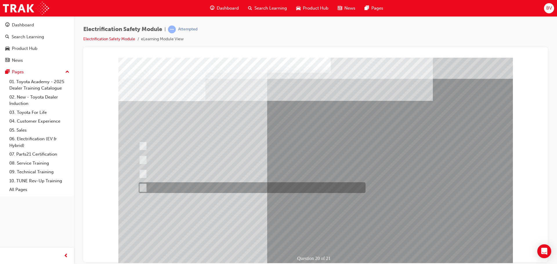
click at [232, 188] on div at bounding box center [250, 188] width 227 height 11
radio input "true"
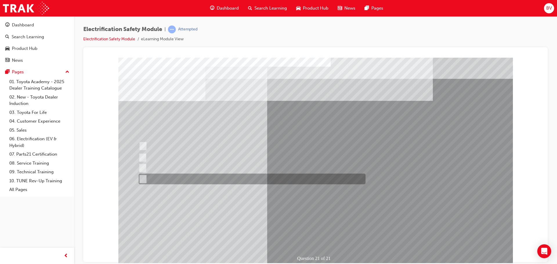
click at [181, 178] on div at bounding box center [250, 179] width 227 height 11
radio input "true"
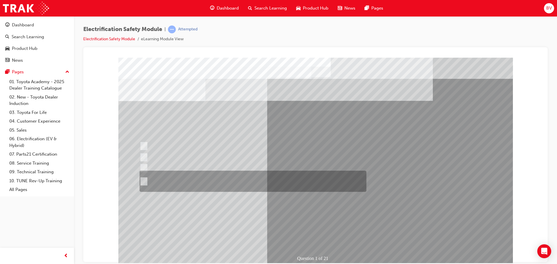
click at [216, 181] on div at bounding box center [251, 181] width 227 height 21
radio input "true"
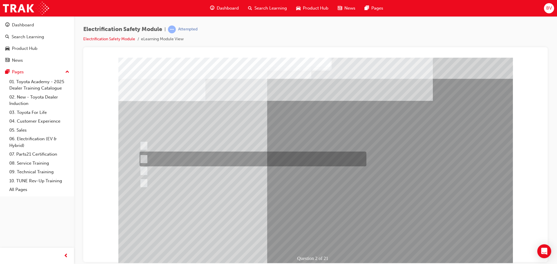
click at [184, 157] on div at bounding box center [251, 159] width 227 height 15
radio input "true"
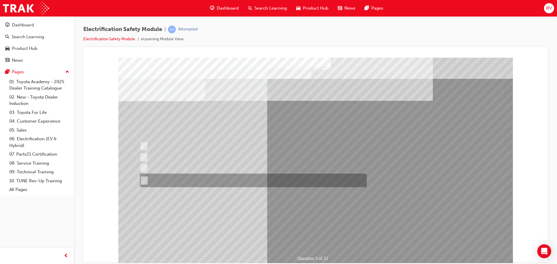
click at [177, 183] on div at bounding box center [251, 181] width 227 height 14
radio input "true"
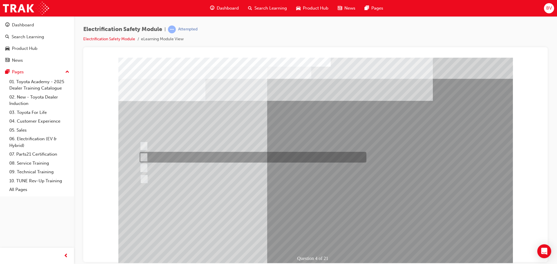
click at [148, 156] on div at bounding box center [251, 157] width 227 height 11
checkbox input "true"
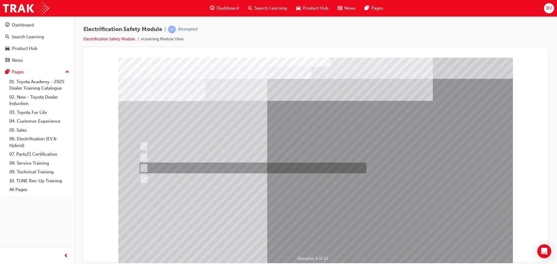
click at [215, 165] on div at bounding box center [251, 168] width 227 height 11
checkbox input "true"
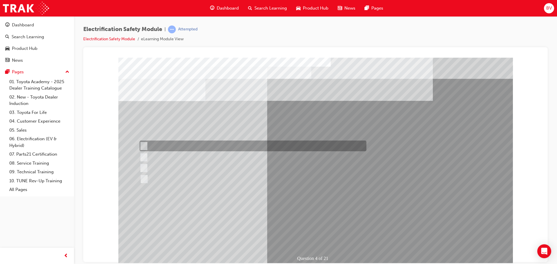
click at [194, 146] on div at bounding box center [251, 146] width 227 height 11
click at [188, 144] on div at bounding box center [251, 146] width 227 height 11
checkbox input "false"
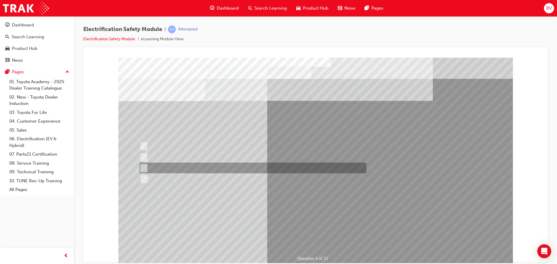
click at [181, 169] on div at bounding box center [251, 168] width 227 height 11
checkbox input "false"
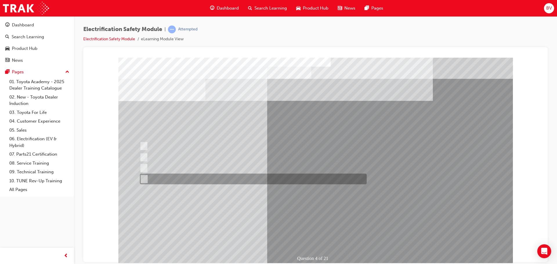
click at [187, 181] on div at bounding box center [251, 179] width 227 height 11
checkbox input "true"
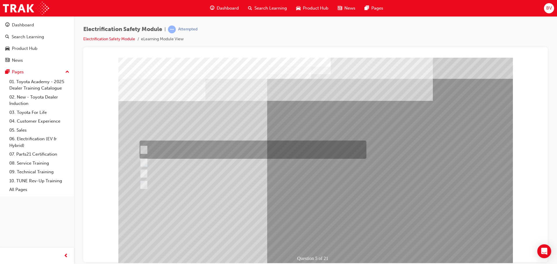
click at [258, 148] on div at bounding box center [251, 150] width 227 height 18
checkbox input "true"
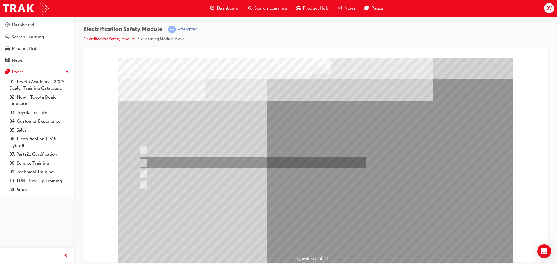
click at [262, 163] on div at bounding box center [251, 162] width 227 height 11
checkbox input "true"
click at [262, 169] on div at bounding box center [251, 173] width 227 height 11
checkbox input "true"
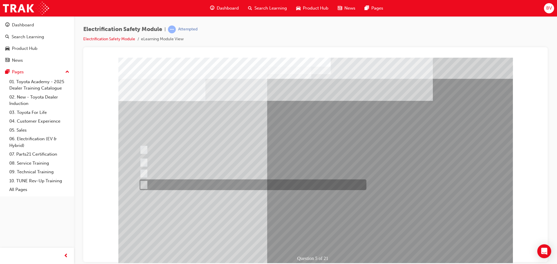
click at [253, 185] on div at bounding box center [251, 185] width 227 height 11
checkbox input "true"
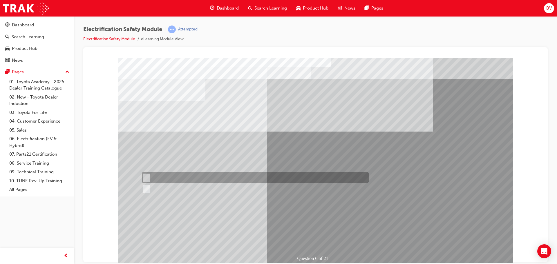
click at [167, 177] on div at bounding box center [253, 177] width 227 height 11
radio input "true"
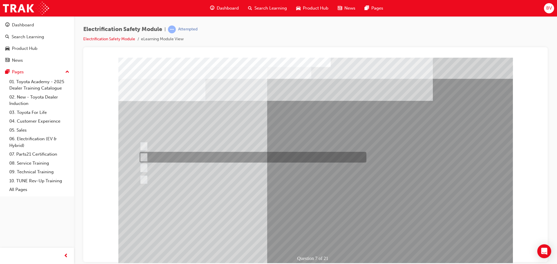
click at [232, 159] on div at bounding box center [251, 157] width 227 height 11
radio input "true"
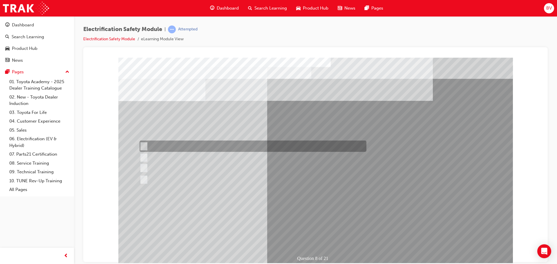
click at [202, 147] on div at bounding box center [251, 146] width 227 height 11
radio input "true"
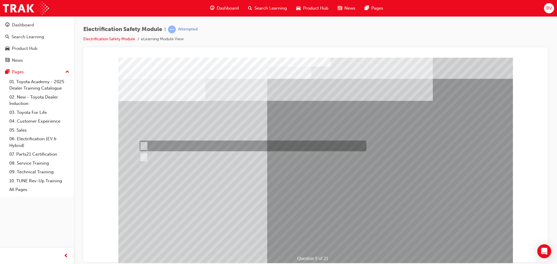
click at [161, 148] on div at bounding box center [251, 146] width 227 height 11
radio input "true"
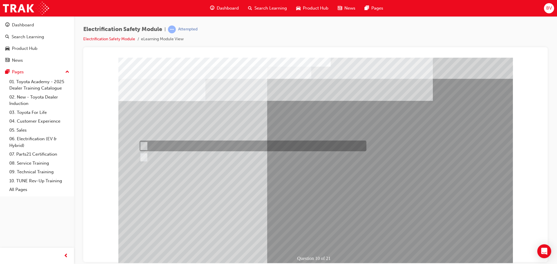
click at [167, 147] on div at bounding box center [251, 146] width 227 height 11
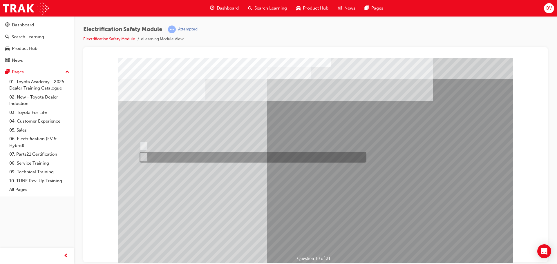
click at [159, 157] on div at bounding box center [251, 157] width 227 height 11
radio input "false"
radio input "true"
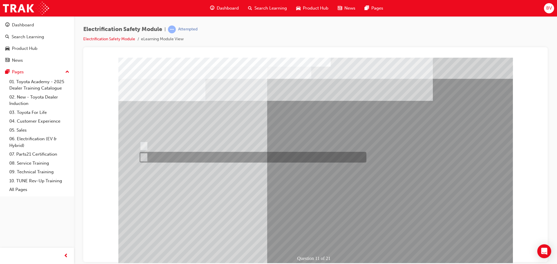
click at [172, 154] on div at bounding box center [251, 157] width 227 height 11
radio input "true"
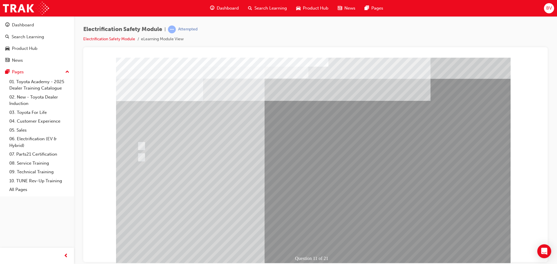
drag, startPoint x: 321, startPoint y: 214, endPoint x: 322, endPoint y: 208, distance: 6.1
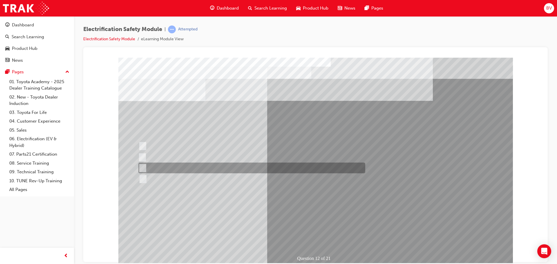
click at [180, 169] on div at bounding box center [250, 168] width 227 height 11
radio input "true"
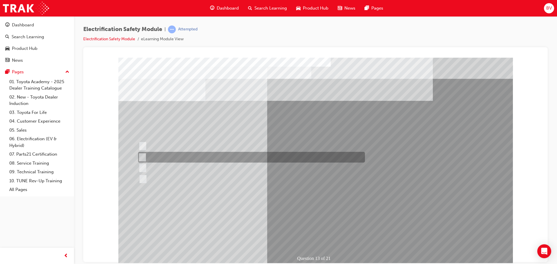
click at [216, 159] on div at bounding box center [250, 157] width 227 height 11
radio input "true"
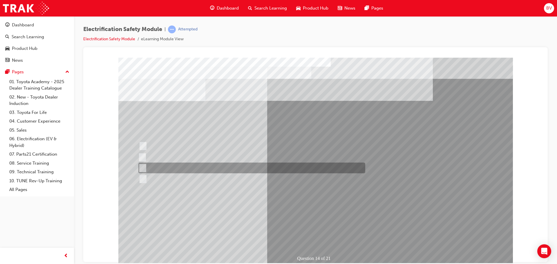
click at [166, 169] on div at bounding box center [250, 168] width 227 height 11
radio input "true"
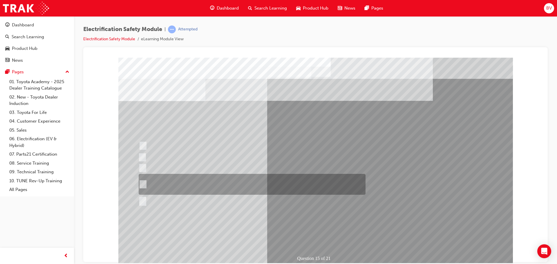
click at [189, 184] on div at bounding box center [250, 184] width 227 height 21
radio input "true"
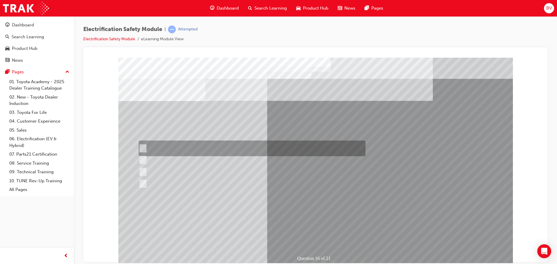
click at [212, 146] on div at bounding box center [250, 149] width 227 height 16
radio input "true"
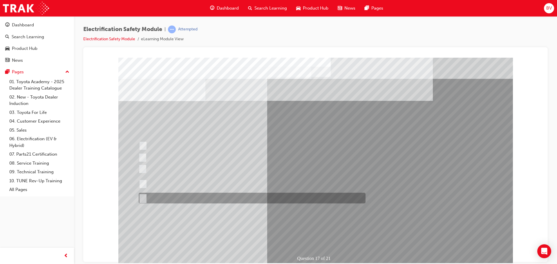
click at [190, 197] on div at bounding box center [250, 198] width 227 height 11
radio input "true"
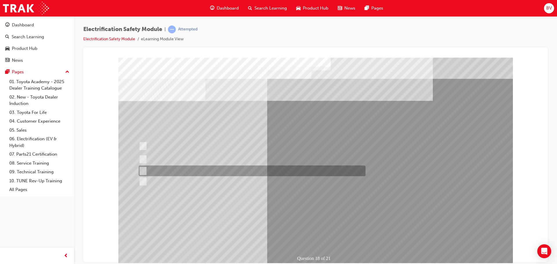
click at [188, 172] on div at bounding box center [250, 171] width 227 height 11
radio input "true"
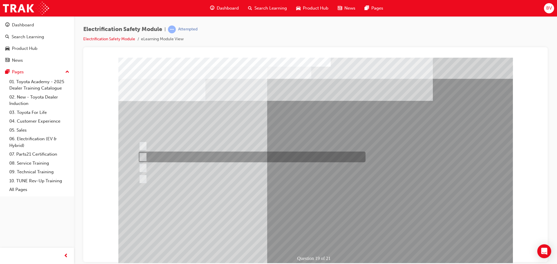
click at [194, 160] on div at bounding box center [250, 157] width 227 height 11
radio input "true"
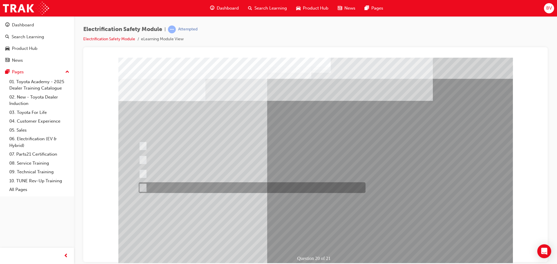
click at [175, 183] on div at bounding box center [250, 188] width 227 height 11
radio input "true"
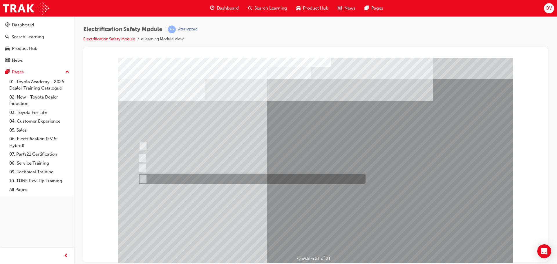
click at [188, 176] on div at bounding box center [250, 179] width 227 height 11
radio input "true"
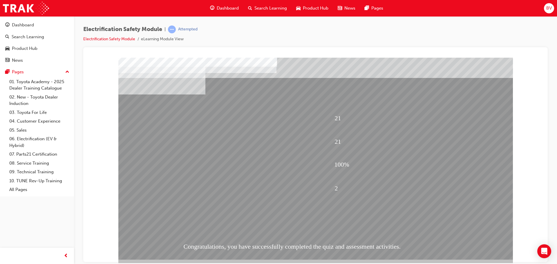
scroll to position [12, 0]
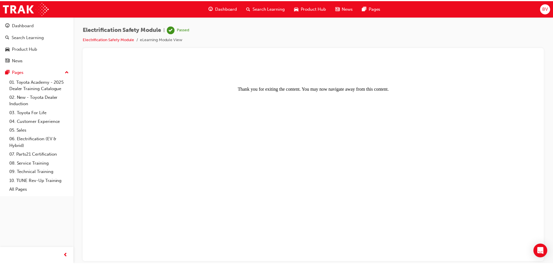
scroll to position [0, 0]
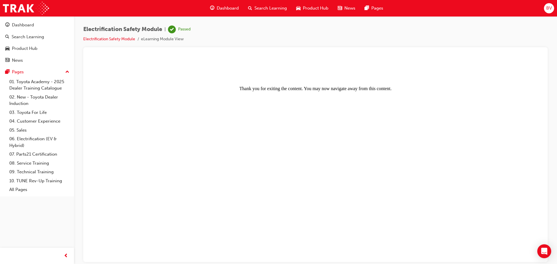
click at [222, 7] on span "Dashboard" at bounding box center [228, 8] width 22 height 7
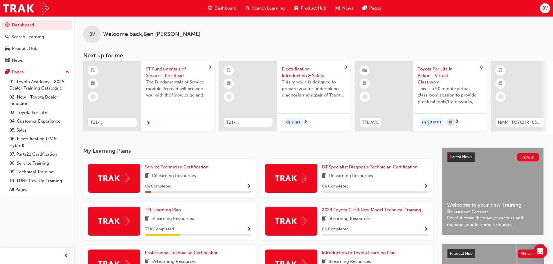
click at [229, 8] on span "Dashboard" at bounding box center [226, 8] width 22 height 7
click at [271, 8] on span "Search Learning" at bounding box center [268, 8] width 33 height 7
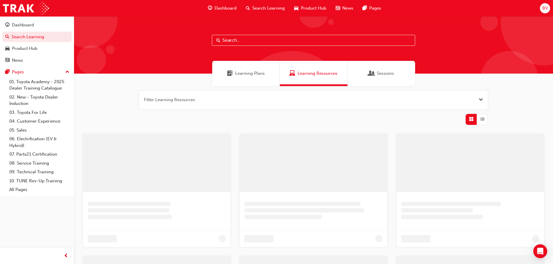
click at [240, 40] on input "text" at bounding box center [313, 40] width 203 height 11
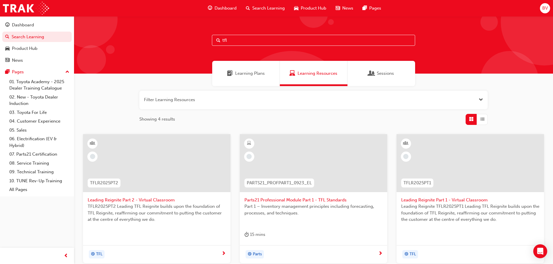
click at [244, 41] on input "tfl" at bounding box center [313, 40] width 203 height 11
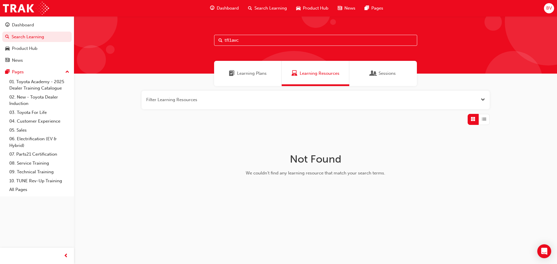
click at [260, 40] on input "tfl1avc" at bounding box center [315, 40] width 203 height 11
type input "t"
type input "tfl"
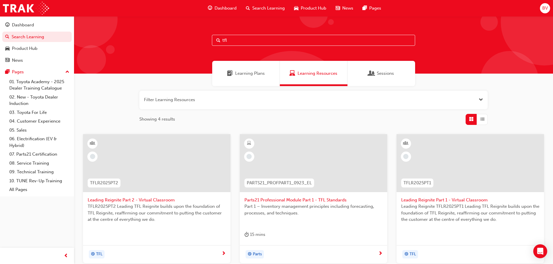
click at [430, 172] on div at bounding box center [470, 163] width 147 height 58
click at [116, 159] on div at bounding box center [156, 163] width 147 height 58
click at [33, 113] on link "03. Toyota For Life" at bounding box center [39, 112] width 65 height 9
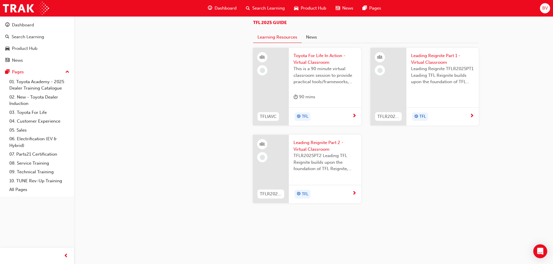
scroll to position [610, 0]
click at [262, 8] on span "Search Learning" at bounding box center [268, 8] width 33 height 7
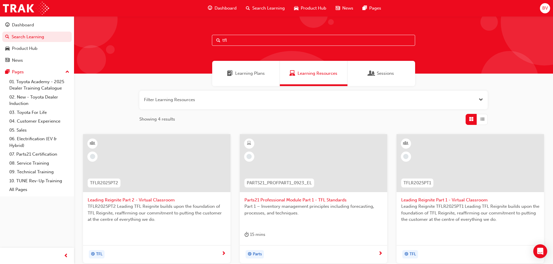
click at [241, 40] on input "tfl" at bounding box center [313, 40] width 203 height 11
type input "t"
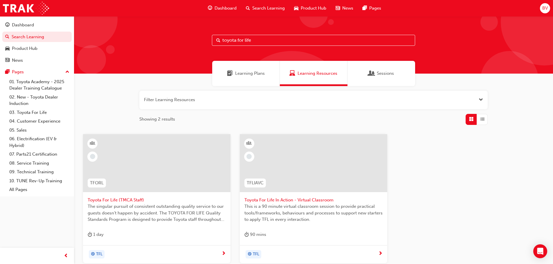
type input "toyota for life"
click at [261, 185] on span "TFLIAVC" at bounding box center [255, 183] width 17 height 7
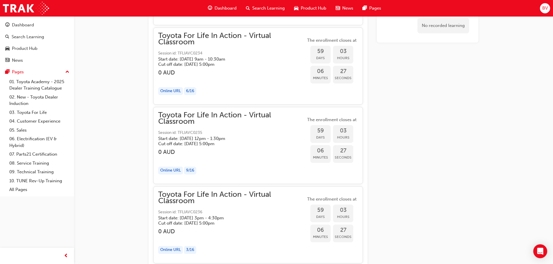
scroll to position [5932, 0]
click at [174, 90] on div "Online URL" at bounding box center [170, 91] width 25 height 8
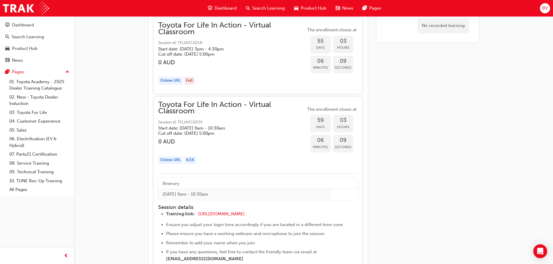
scroll to position [5844, 0]
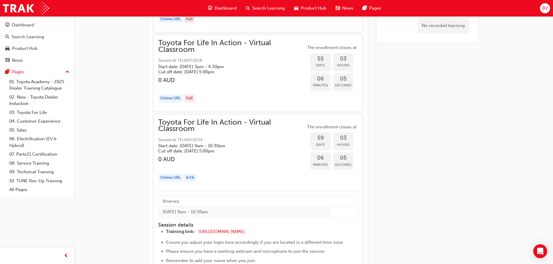
click at [543, 9] on span "BV" at bounding box center [545, 8] width 6 height 7
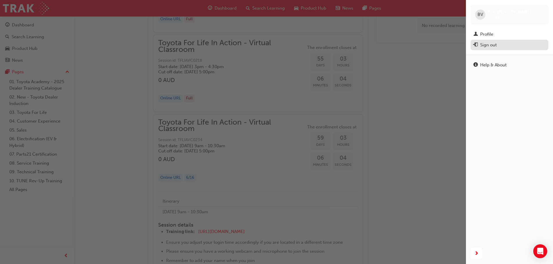
click at [491, 46] on div "Sign out" at bounding box center [488, 45] width 17 height 7
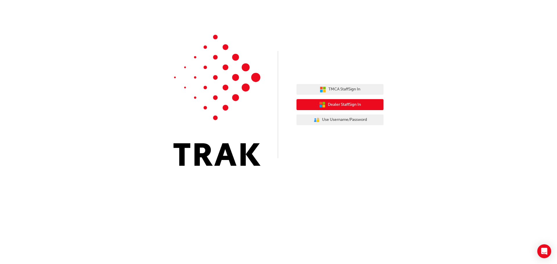
click at [330, 106] on span "Dealer Staff Sign In" at bounding box center [344, 105] width 33 height 7
